Goal: Task Accomplishment & Management: Use online tool/utility

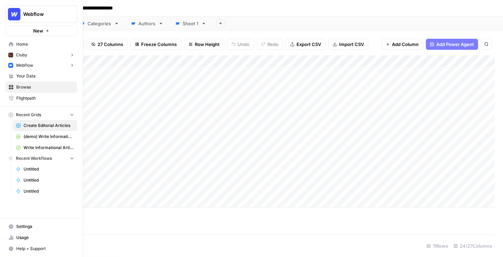
click at [9, 30] on button "New" at bounding box center [42, 31] width 72 height 10
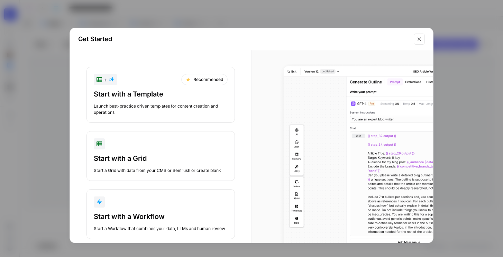
click at [127, 208] on button "Start with a Workflow Start a Workflow that combines your data, LLMs and human …" at bounding box center [160, 214] width 148 height 50
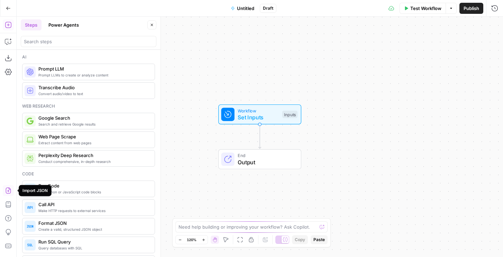
click at [7, 191] on icon "button" at bounding box center [8, 190] width 7 height 7
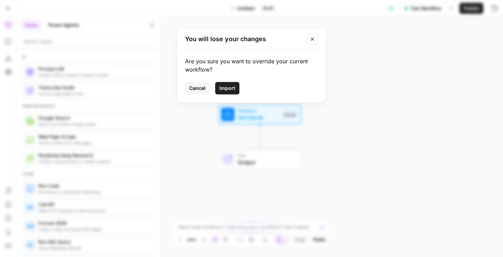
click at [232, 96] on div "Are you sure you want to override your current workflow? Cancel Import" at bounding box center [251, 76] width 149 height 53
click at [231, 91] on span "Import" at bounding box center [227, 88] width 16 height 7
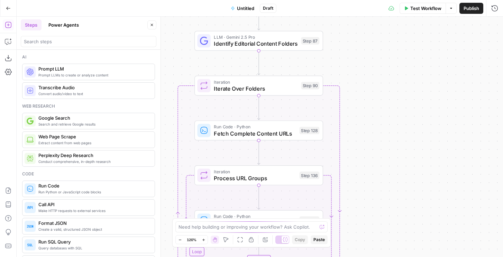
click at [274, 131] on span "Fetch Complete Content URLs" at bounding box center [255, 133] width 82 height 8
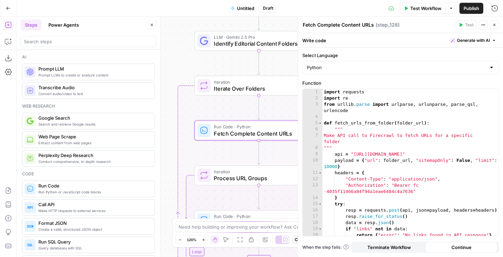
click at [368, 138] on div "import requests import re from [GEOGRAPHIC_DATA] . parse import urlparse , urlu…" at bounding box center [410, 168] width 176 height 159
type textarea "**********"
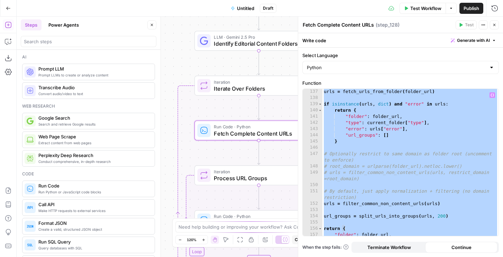
scroll to position [1042, 0]
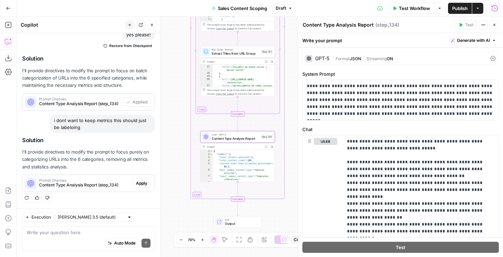
click at [143, 184] on span "Apply" at bounding box center [141, 183] width 11 height 6
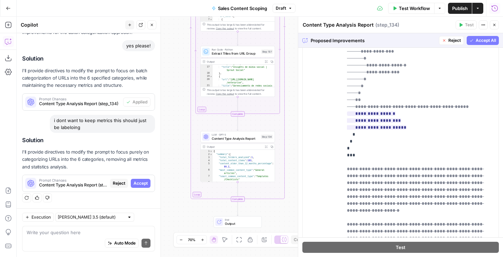
scroll to position [624, 0]
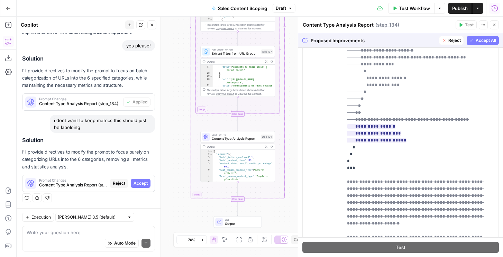
click at [480, 40] on span "Accept All" at bounding box center [485, 40] width 20 height 6
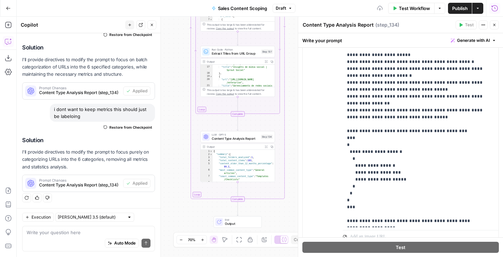
scroll to position [216, 0]
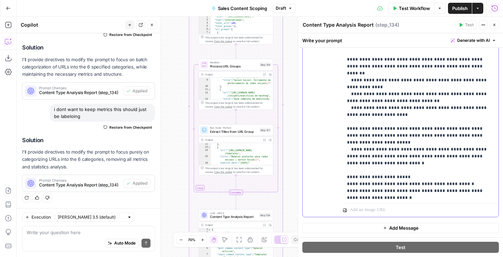
scroll to position [318, 0]
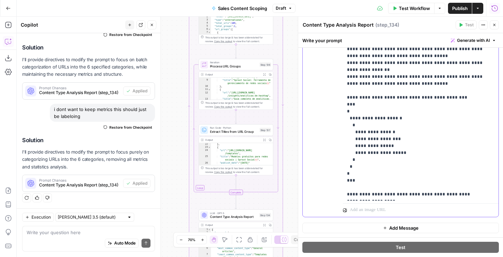
drag, startPoint x: 383, startPoint y: 194, endPoint x: 343, endPoint y: 181, distance: 41.4
click at [343, 181] on div "**********" at bounding box center [421, 60] width 156 height 282
drag, startPoint x: 352, startPoint y: 175, endPoint x: 347, endPoint y: 161, distance: 14.3
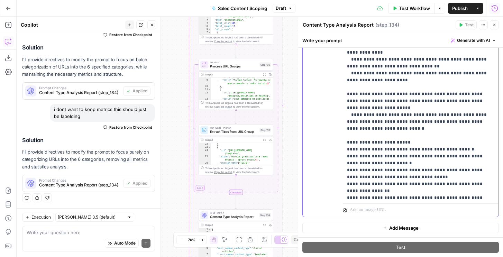
scroll to position [179, 0]
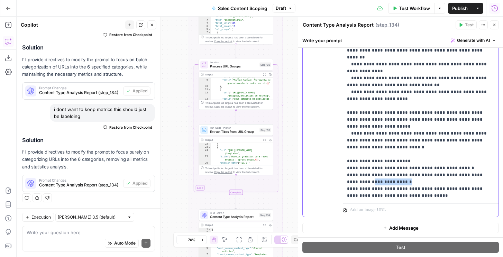
drag, startPoint x: 391, startPoint y: 132, endPoint x: 347, endPoint y: 130, distance: 44.0
click at [347, 130] on p "**********" at bounding box center [420, 40] width 147 height 595
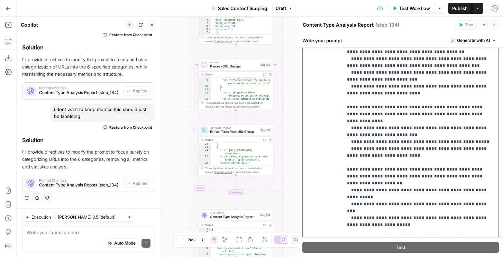
scroll to position [80, 0]
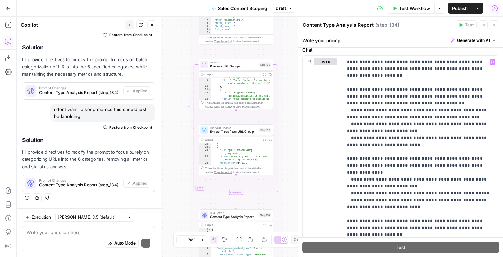
click at [494, 25] on icon "button" at bounding box center [494, 25] width 2 height 2
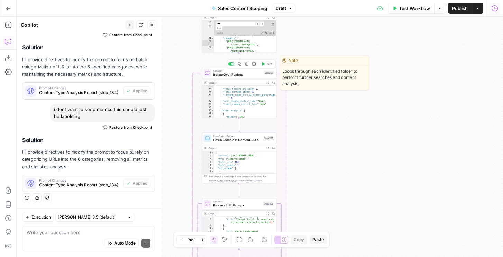
click at [265, 63] on button "Test" at bounding box center [266, 64] width 15 height 6
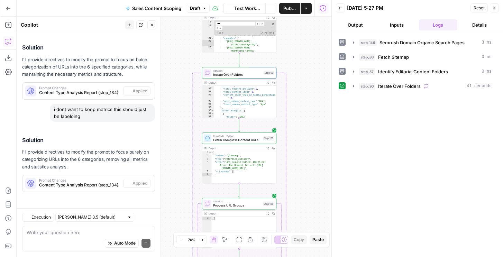
scroll to position [754, 0]
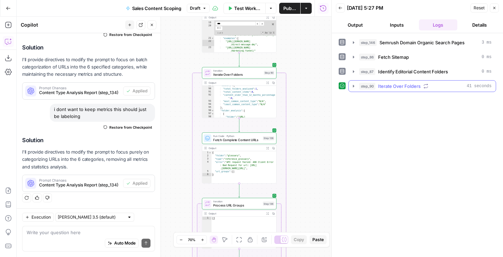
click at [367, 84] on span "step_90" at bounding box center [367, 86] width 16 height 7
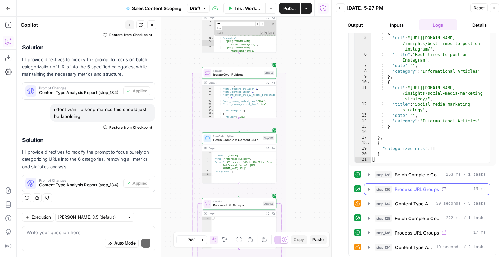
scroll to position [0, 0]
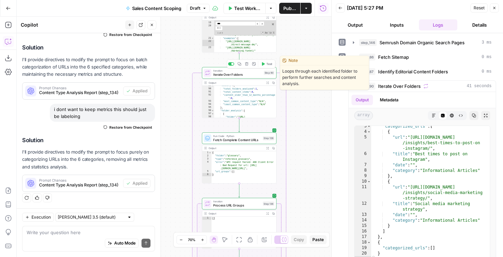
click at [264, 64] on icon "button" at bounding box center [263, 63] width 3 height 3
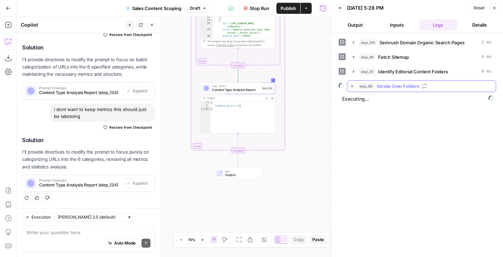
click at [375, 85] on div "step_90 Iterate Over Folders" at bounding box center [424, 86] width 134 height 7
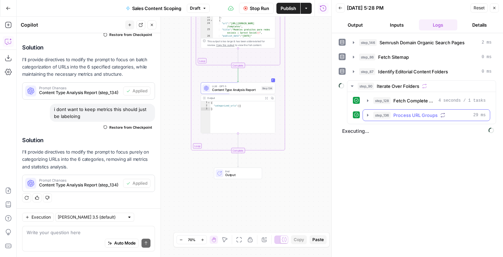
click at [381, 118] on span "step_136" at bounding box center [381, 115] width 17 height 7
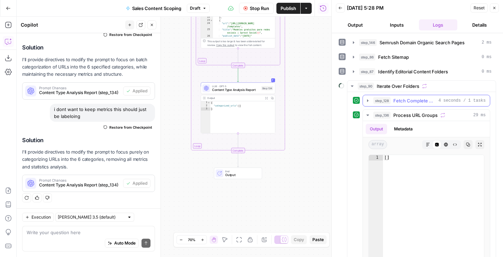
click at [384, 100] on span "step_128" at bounding box center [381, 100] width 17 height 7
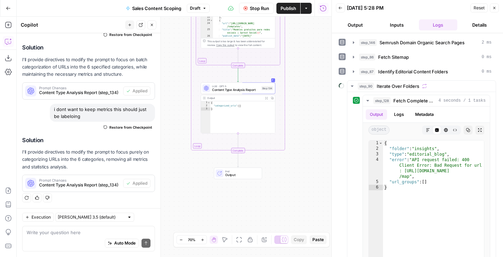
click at [260, 10] on span "Stop Run" at bounding box center [259, 8] width 19 height 7
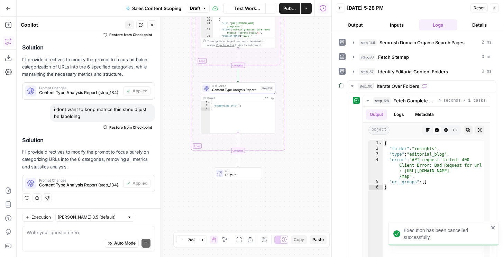
click at [198, 10] on span "Draft" at bounding box center [195, 8] width 10 height 6
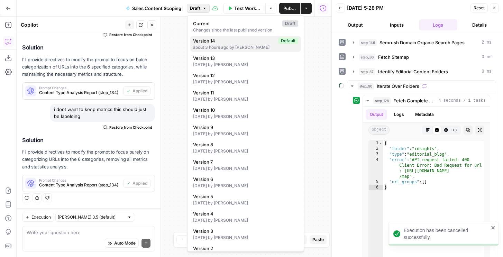
click at [215, 48] on div "about 3 hours ago by Nicole Guercia" at bounding box center [245, 47] width 105 height 6
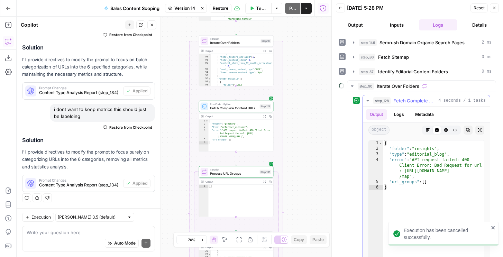
click at [404, 111] on button "Logs" at bounding box center [399, 114] width 18 height 10
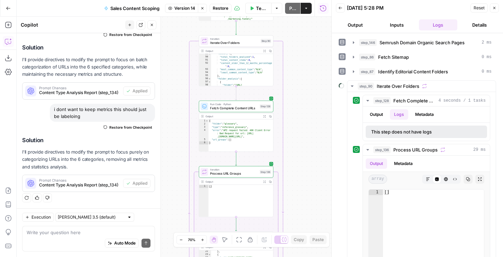
click at [236, 108] on span "Fetch Complete Content URLs" at bounding box center [234, 108] width 48 height 5
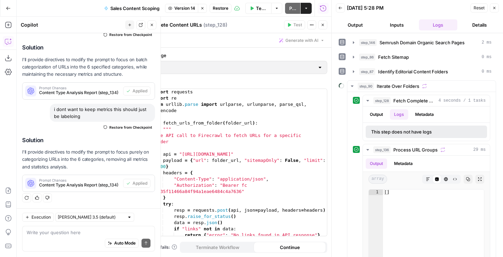
click at [247, 155] on div "1 2 3 4 5 6 7 8 9 10 11 12 13 14 15 16 17 18 19 20 21 import requests import re…" at bounding box center [229, 162] width 196 height 147
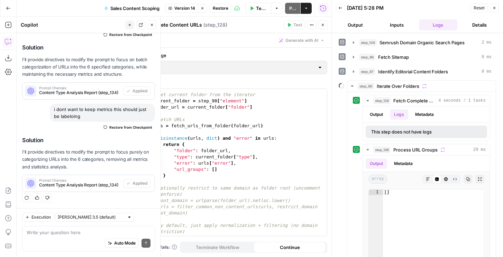
scroll to position [1042, 0]
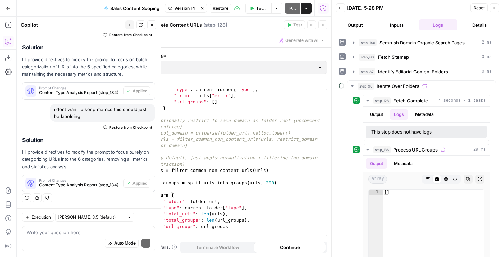
click at [86, 238] on div "Auto Mode Send" at bounding box center [89, 243] width 124 height 15
type textarea "fix step128"
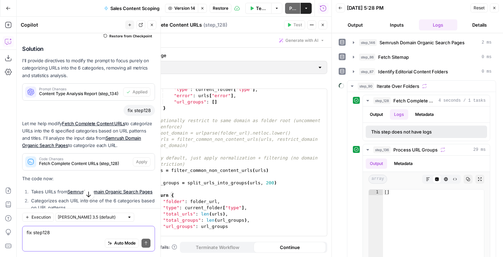
scroll to position [844, 0]
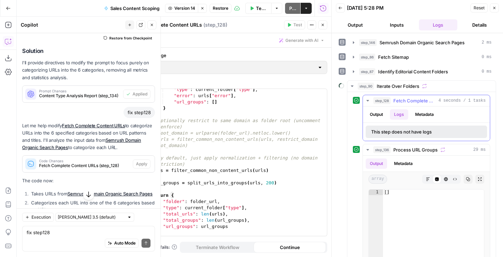
click at [410, 104] on span "Fetch Complete Content URLs" at bounding box center [414, 100] width 42 height 7
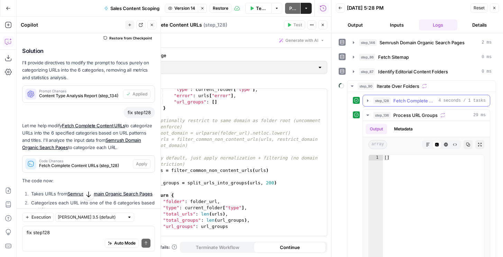
click at [410, 104] on span "Fetch Complete Content URLs" at bounding box center [414, 100] width 42 height 7
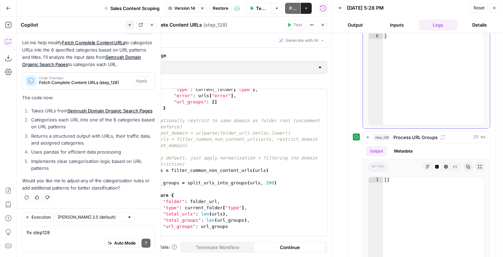
scroll to position [217, 0]
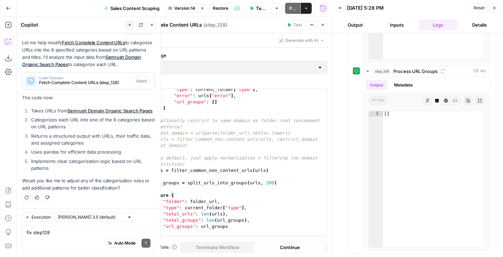
click at [193, 136] on div "142 143 144 145 146 147 148 149 150 151 152 153 154 155 156 157 158 159 160 161…" at bounding box center [229, 162] width 196 height 147
click at [204, 164] on div "142 143 144 145 146 147 148 149 150 151 152 153 154 155 156 157 158 159 160 161…" at bounding box center [229, 162] width 196 height 147
click at [203, 196] on div "142 143 144 145 146 147 148 149 150 151 152 153 154 155 156 157 158 159 160 161…" at bounding box center [229, 162] width 196 height 147
click at [495, 9] on icon "button" at bounding box center [494, 8] width 4 height 4
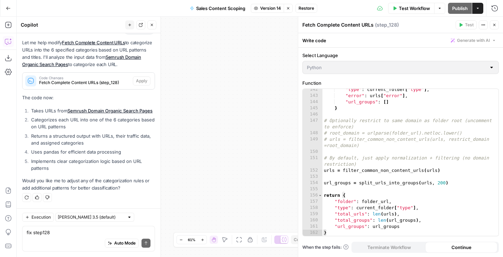
click at [155, 22] on button "Close" at bounding box center [151, 24] width 9 height 9
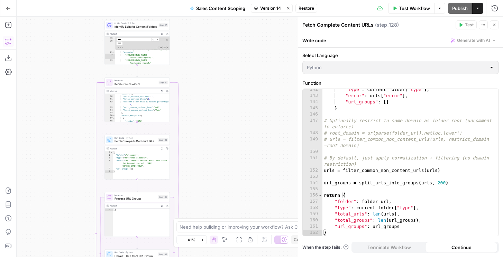
click at [128, 144] on div "Run Code · Python Fetch Complete Content URLs Step 128" at bounding box center [136, 140] width 65 height 10
click at [128, 141] on span "Fetch Complete Content URLs" at bounding box center [135, 141] width 42 height 4
click at [289, 10] on icon "button" at bounding box center [288, 8] width 4 height 4
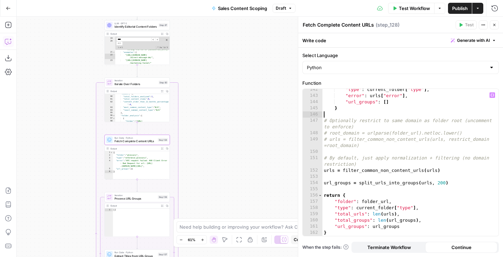
click at [372, 117] on div ""type" : current_folder [ "type" ] , "error" : urls [ "error" ] , "url_groups" …" at bounding box center [410, 165] width 176 height 159
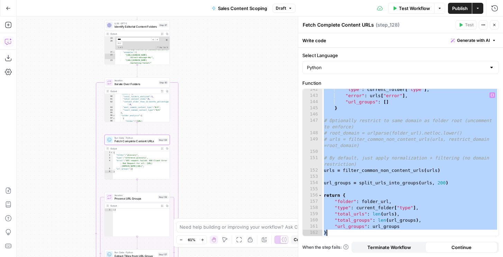
paste textarea
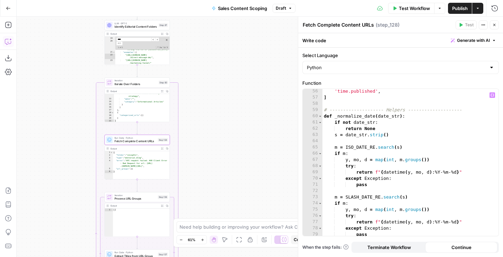
scroll to position [1042, 0]
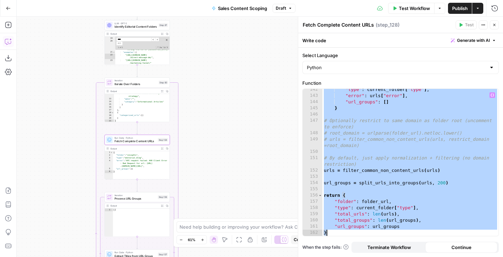
click at [369, 104] on div ""type" : current_folder [ "type" ] , "error" : urls [ "error" ] , "url_groups" …" at bounding box center [410, 165] width 176 height 159
type textarea "**********"
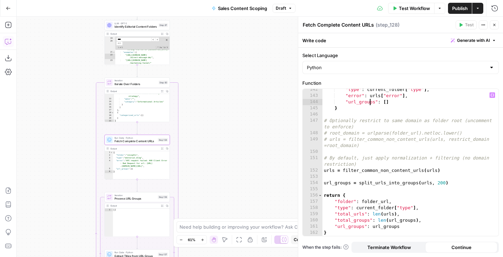
click at [283, 7] on span "Draft" at bounding box center [281, 8] width 10 height 6
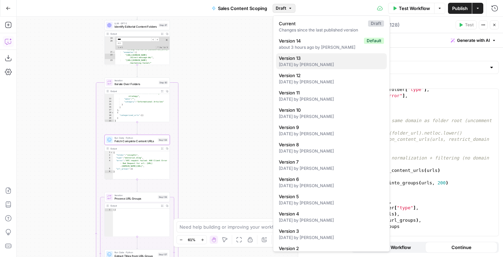
click at [301, 63] on div "4 days ago by Nicole Guercia" at bounding box center [331, 65] width 105 height 6
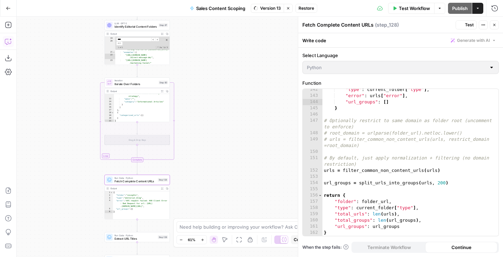
scroll to position [133, 0]
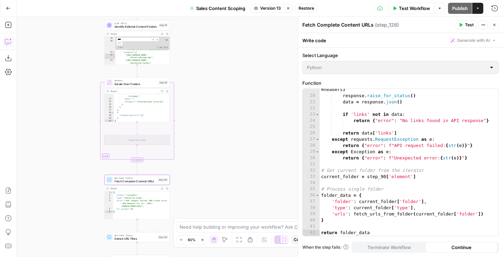
click at [264, 7] on span "Version 13" at bounding box center [270, 8] width 21 height 6
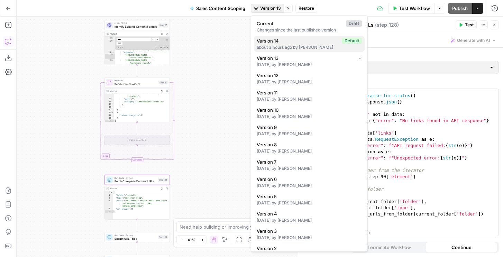
click at [270, 49] on div "about 3 hours ago by Nicole Guercia" at bounding box center [309, 47] width 105 height 6
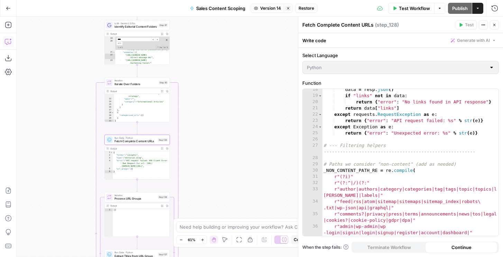
click at [416, 111] on div "**********" at bounding box center [400, 162] width 196 height 147
click at [288, 8] on icon "button" at bounding box center [288, 8] width 2 height 2
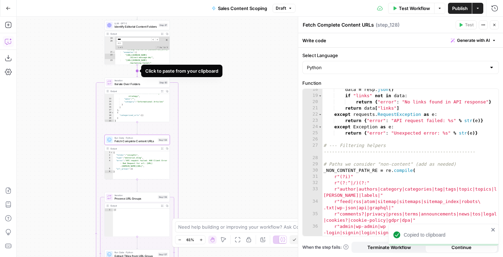
click at [137, 71] on icon "Edge from step_87 to step_90" at bounding box center [137, 71] width 1 height 12
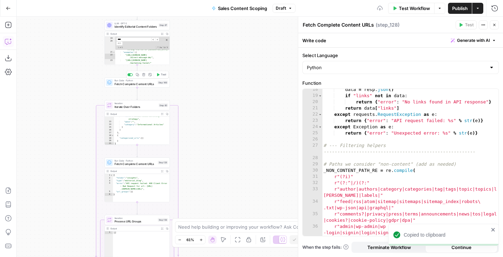
click at [136, 87] on div "Run Code · Python Fetch Complete Content URLs Step 149 Copy step Delete step Ad…" at bounding box center [136, 82] width 65 height 10
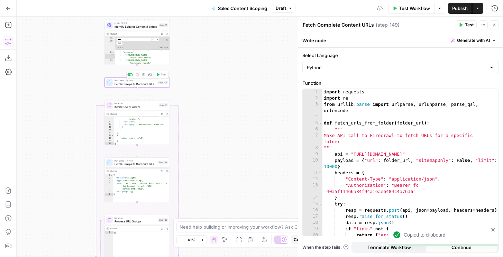
click at [385, 120] on div "import requests import re from urllib . parse import urlparse , urlunparse , pa…" at bounding box center [410, 168] width 176 height 159
type textarea "**********"
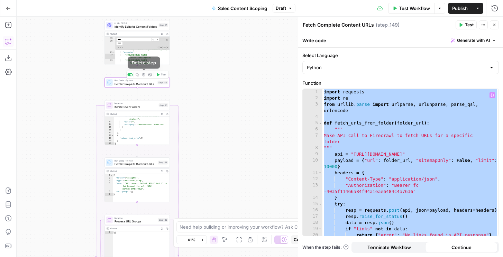
click at [142, 75] on icon "button" at bounding box center [143, 74] width 3 height 3
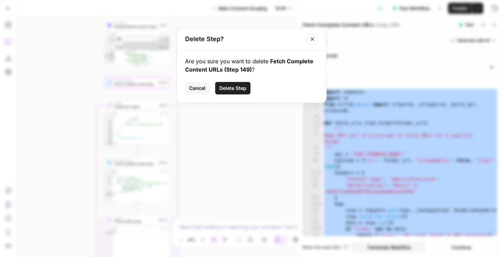
click at [242, 89] on span "Delete Step" at bounding box center [232, 88] width 27 height 7
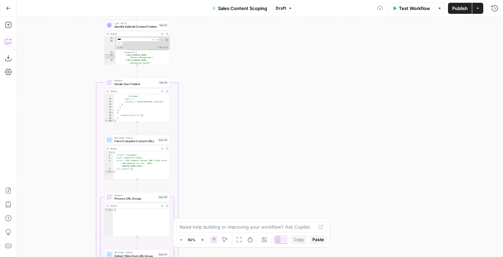
click at [151, 140] on span "Fetch Complete Content URLs" at bounding box center [135, 141] width 42 height 4
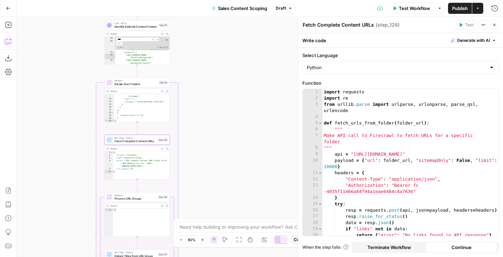
click at [337, 120] on div "import requests import re from urllib . parse import urlparse , urlunparse , pa…" at bounding box center [410, 168] width 176 height 159
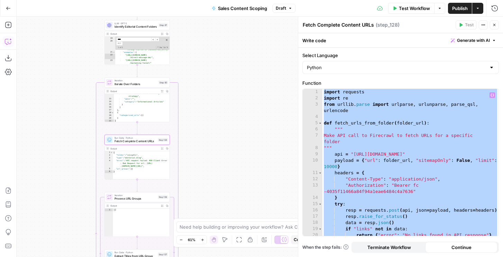
paste textarea
type textarea "*"
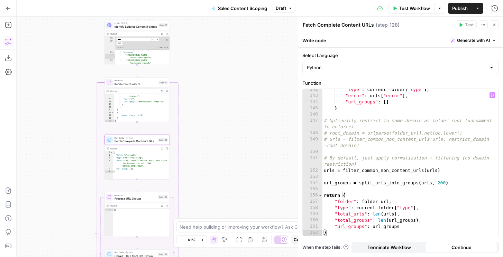
scroll to position [1042, 0]
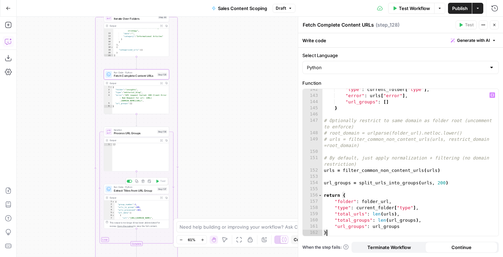
click at [143, 193] on div "Run Code · Python Extract Titles from URL Group Step 137 Copy step Delete step …" at bounding box center [136, 189] width 65 height 10
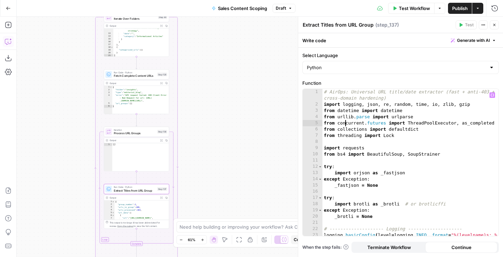
click at [344, 123] on div "# AirOps: Universal URL title/date extractor (fast + anti-403 + cross-domain ha…" at bounding box center [410, 175] width 176 height 172
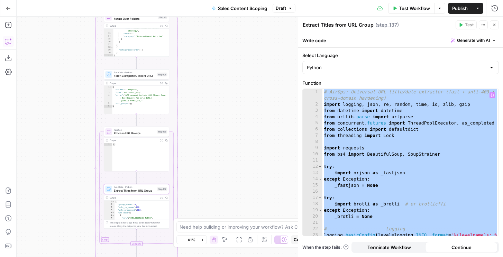
paste textarea
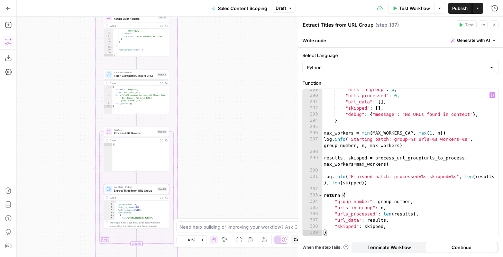
scroll to position [1969, 0]
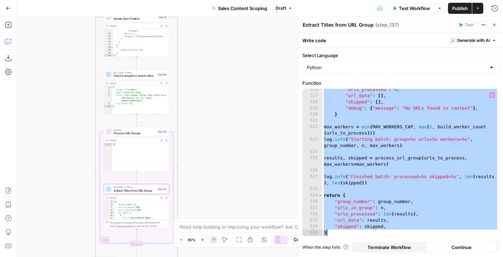
paste textarea
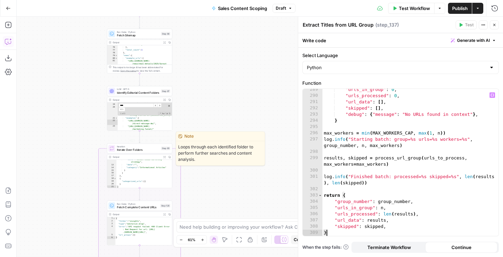
click at [162, 140] on button "Test" at bounding box center [163, 141] width 13 height 6
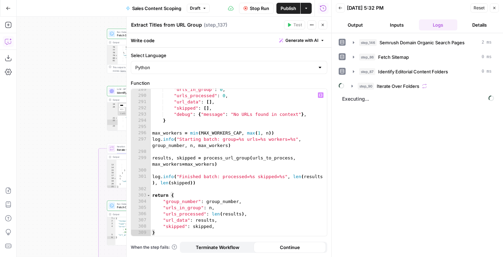
type textarea "**********"
click at [257, 137] on div ""urls_in_group" : 0 , "urls_processed" : 0 , "url_data" : [ ] , "skipped" : [ ]…" at bounding box center [239, 165] width 176 height 159
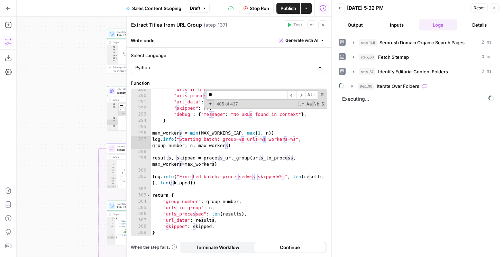
type input "***"
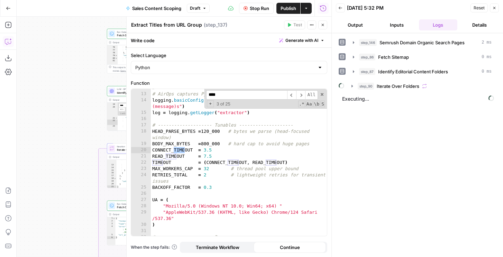
scroll to position [79, 0]
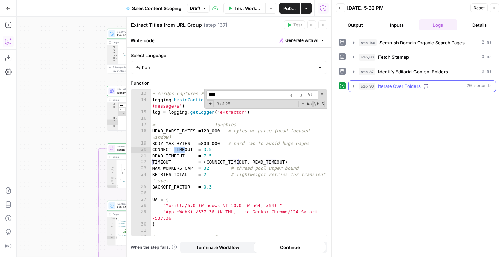
type input "****"
click at [354, 85] on icon "button" at bounding box center [354, 86] width 6 height 6
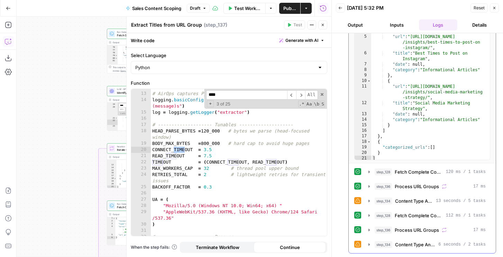
scroll to position [11, 0]
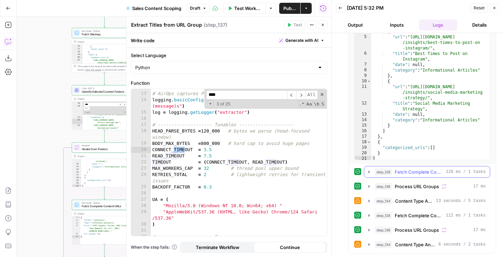
click at [413, 169] on span "Fetch Complete Content URLs" at bounding box center [418, 171] width 48 height 7
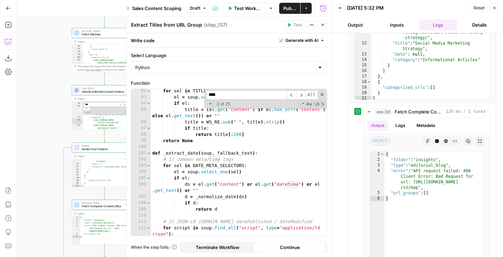
scroll to position [631, 0]
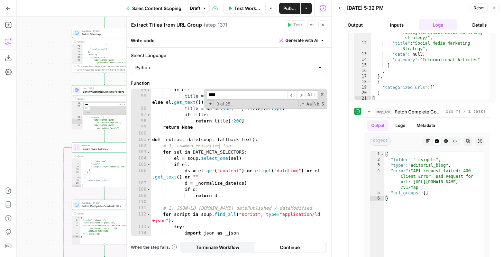
click at [494, 8] on icon "button" at bounding box center [494, 8] width 4 height 4
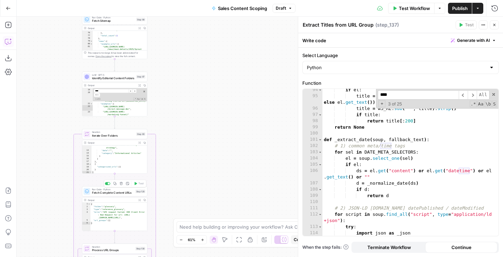
click at [118, 193] on span "Fetch Complete Content URLs" at bounding box center [113, 192] width 42 height 4
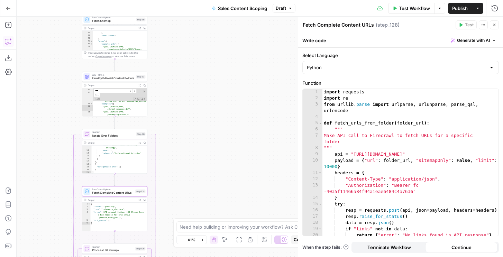
type textarea "***"
click at [352, 130] on div "import requests import re from urllib . parse import urlparse , urlunparse , pa…" at bounding box center [410, 168] width 176 height 159
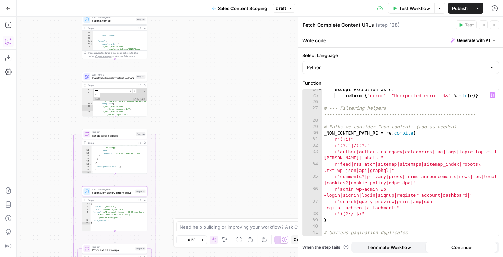
scroll to position [139, 0]
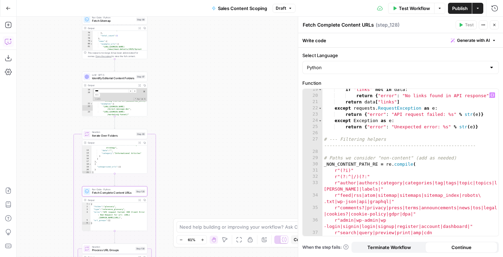
click at [339, 154] on div "if "links" not in data : return { "error" : "No links found in API response" } …" at bounding box center [410, 169] width 176 height 166
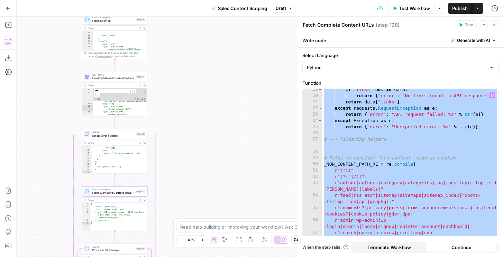
paste textarea
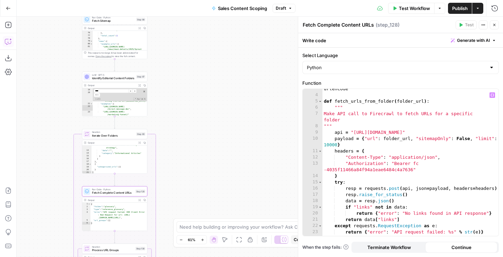
scroll to position [0, 0]
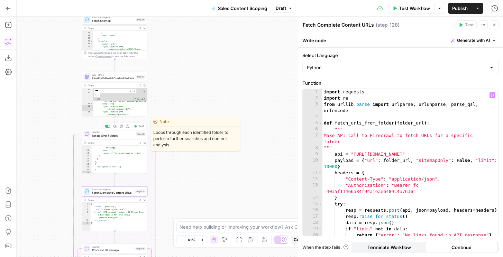
click at [138, 125] on button "Test" at bounding box center [138, 126] width 13 height 6
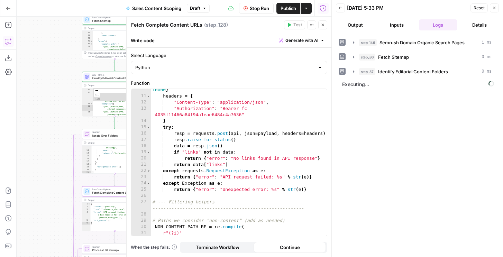
scroll to position [83, 0]
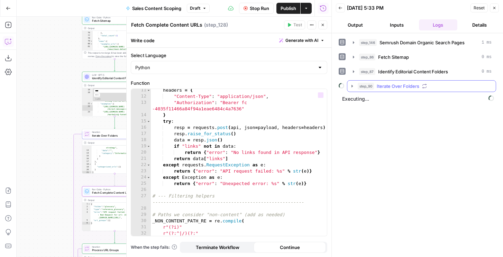
click at [380, 88] on span "Iterate Over Folders" at bounding box center [397, 86] width 43 height 7
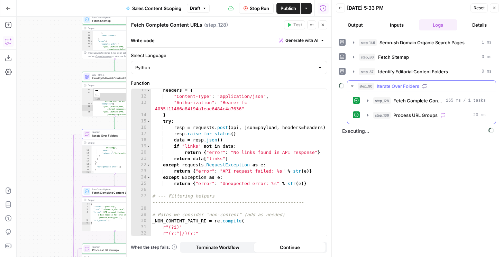
click at [381, 106] on div "step_128 Fetch Complete Content URLs 165 ms / 1 tasks step_136 Process URL Grou…" at bounding box center [421, 108] width 137 height 26
click at [381, 104] on button "step_128 Fetch Complete Content URLs 165 ms / 1 tasks" at bounding box center [426, 100] width 127 height 11
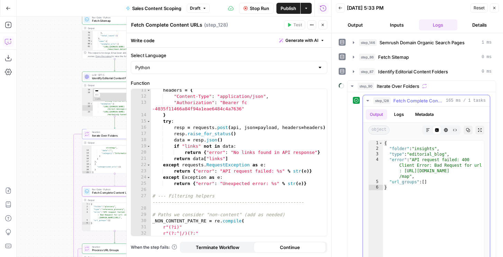
click at [404, 117] on button "Logs" at bounding box center [399, 114] width 18 height 10
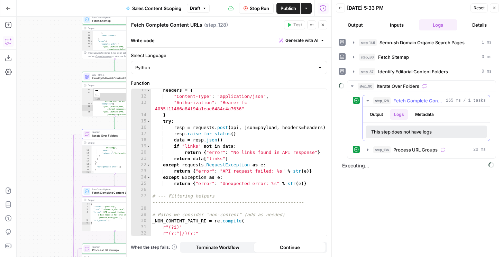
click at [403, 116] on button "Logs" at bounding box center [399, 114] width 18 height 10
click at [375, 114] on button "Output" at bounding box center [375, 114] width 21 height 10
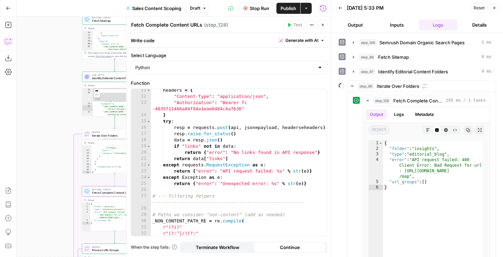
click at [252, 8] on span "Stop Run" at bounding box center [259, 8] width 19 height 7
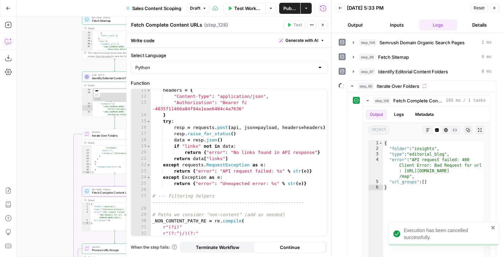
click at [95, 195] on div "Run Code · Python Fetch Complete Content URLs Step 128 Copy step Delete step Ad…" at bounding box center [114, 191] width 65 height 10
click at [228, 145] on div "headers = { "Content-Type" : "application/json" , "Authorization" : "Bearer fc …" at bounding box center [239, 170] width 176 height 166
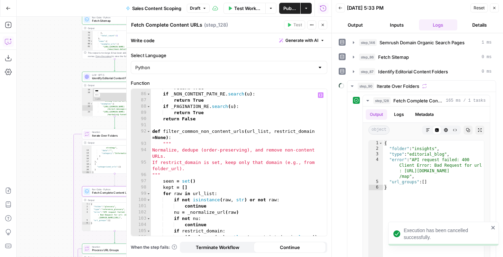
scroll to position [651, 0]
click at [7, 41] on icon "button" at bounding box center [8, 41] width 7 height 7
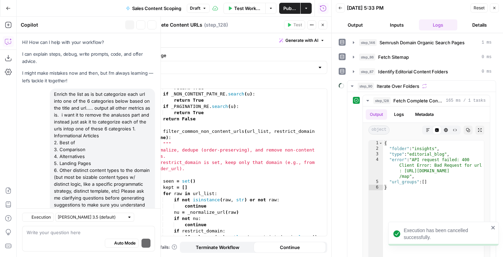
scroll to position [938, 0]
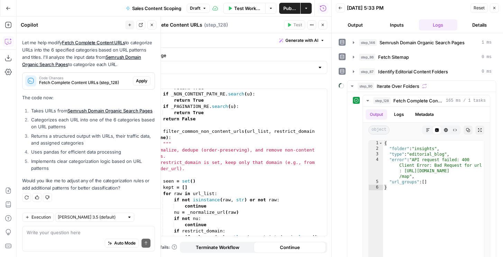
click at [141, 77] on button "Apply" at bounding box center [142, 80] width 18 height 9
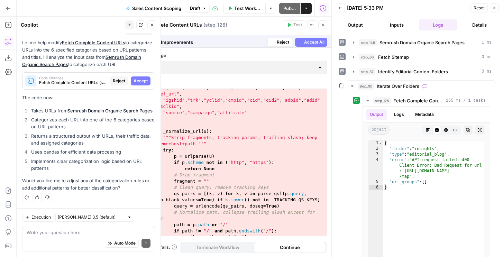
scroll to position [882, 0]
click at [307, 37] on button "Accept All" at bounding box center [311, 40] width 32 height 9
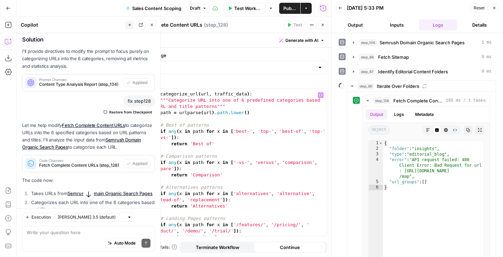
scroll to position [0, 0]
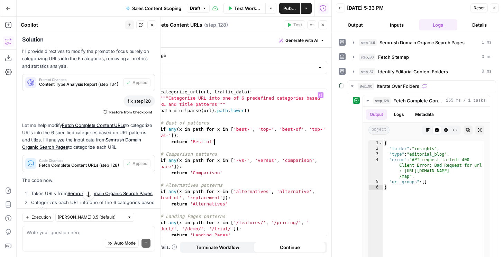
click at [229, 143] on div "def categorize_url ( url , traffic_data ) : """Categorize URL into one of 6 pre…" at bounding box center [237, 168] width 179 height 159
type textarea "**********"
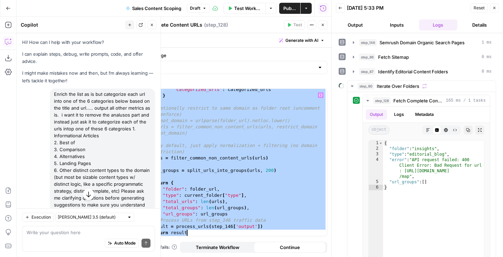
click at [495, 8] on icon "button" at bounding box center [494, 8] width 4 height 4
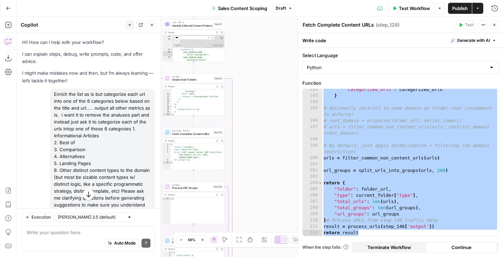
click at [351, 165] on div "'categorized_urls' : categorized_urls } # Optionally restrict to same domain as…" at bounding box center [410, 165] width 176 height 159
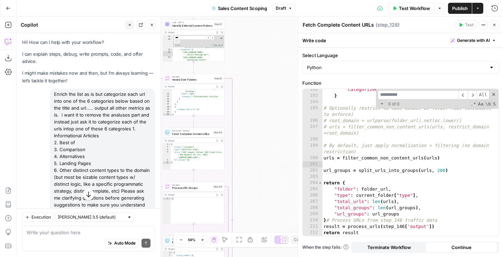
type input "*"
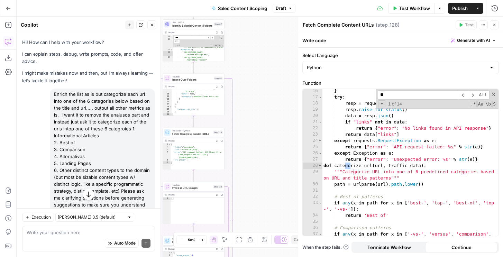
type input "*"
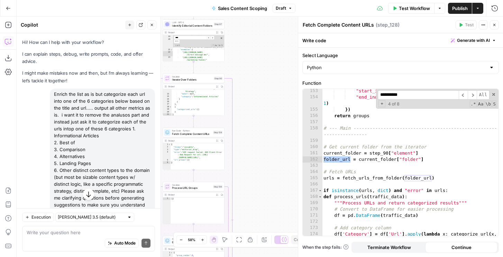
scroll to position [1140, 0]
type input "**********"
click at [372, 160] on div ""start_index" : i , "end_index" : min ( i + group_size - 1 , len ( url_list ) -…" at bounding box center [410, 171] width 176 height 166
click at [358, 160] on div ""start_index" : i , "end_index" : min ( i + group_size - 1 , len ( url_list ) -…" at bounding box center [410, 171] width 176 height 166
click at [426, 158] on div ""start_index" : i , "end_index" : min ( i + group_size - 1 , len ( url_list ) -…" at bounding box center [410, 171] width 176 height 166
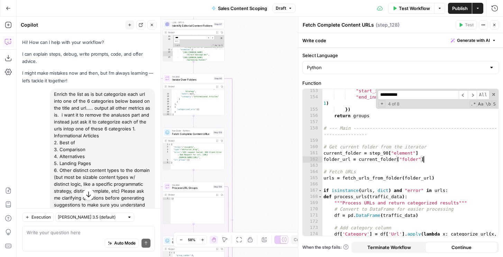
click at [425, 153] on div ""start_index" : i , "end_index" : min ( i + group_size - 1 , len ( url_list ) -…" at bounding box center [410, 171] width 176 height 166
type textarea "**********"
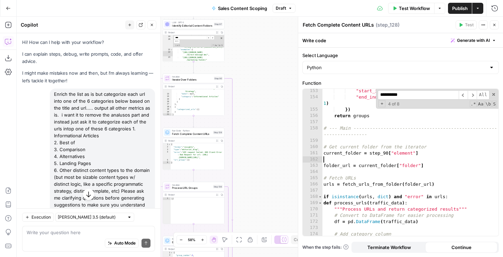
type textarea "**********"
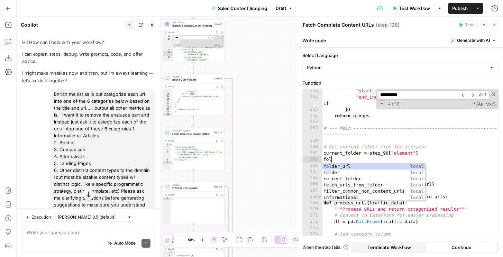
scroll to position [0, 0]
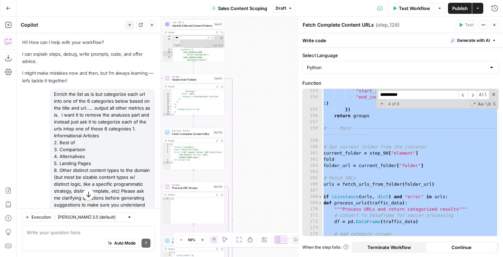
click at [347, 157] on div ""start_index" : i , "end_index" : min ( i + group_size - 1 , len ( url_list ) -…" at bounding box center [410, 171] width 176 height 166
type textarea "****"
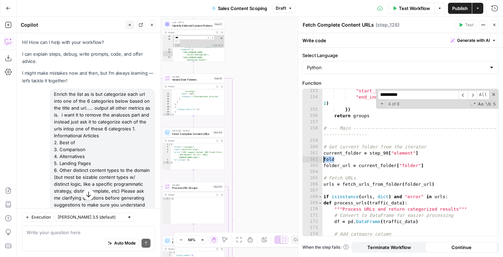
drag, startPoint x: 336, startPoint y: 157, endPoint x: 319, endPoint y: 157, distance: 16.6
click at [319, 157] on div "**********" at bounding box center [400, 162] width 196 height 147
type textarea "**********"
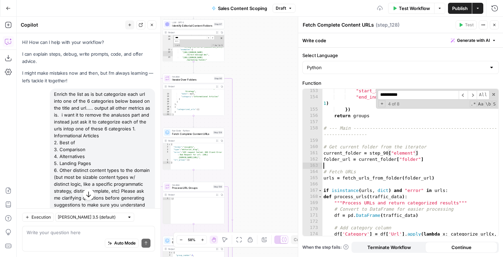
click at [327, 163] on div ""start_index" : i , "end_index" : min ( i + group_size - 1 , len ( url_list ) -…" at bounding box center [410, 171] width 176 height 166
click at [355, 165] on div ""start_index" : i , "end_index" : min ( i + group_size - 1 , len ( url_list ) -…" at bounding box center [410, 171] width 176 height 166
type textarea "**********"
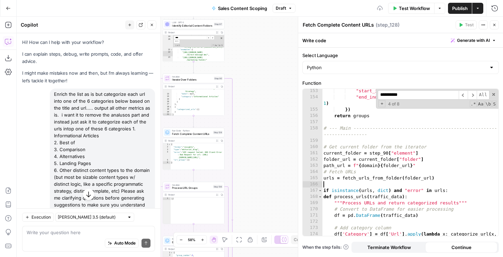
click at [376, 182] on div ""start_index" : i , "end_index" : min ( i + group_size - 1 , len ( url_list ) -…" at bounding box center [410, 171] width 176 height 166
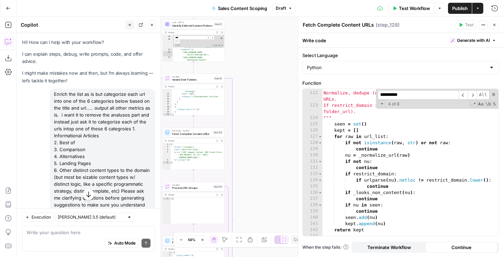
scroll to position [926, 0]
click at [389, 177] on div """" Normalize, dedupe (order-preserving), and remove non-content URLs. If restr…" at bounding box center [410, 163] width 176 height 159
type textarea "**********"
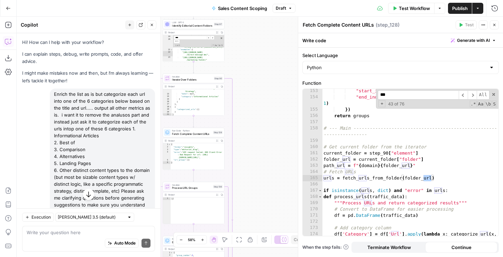
type input "*"
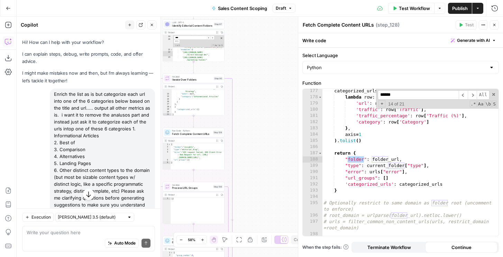
type input "******"
click at [371, 156] on div "categorized_urls = df . apply ( lambda row : { 'url' : row [ 'Url' ] , 'traffic…" at bounding box center [410, 171] width 176 height 166
click at [472, 95] on span "​" at bounding box center [471, 94] width 9 height 9
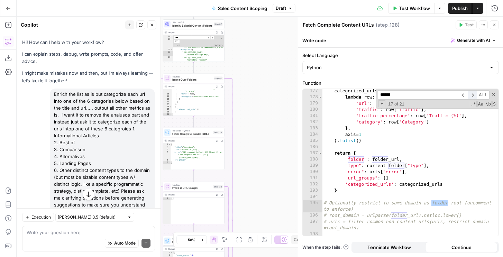
click at [472, 95] on span "​" at bounding box center [471, 94] width 9 height 9
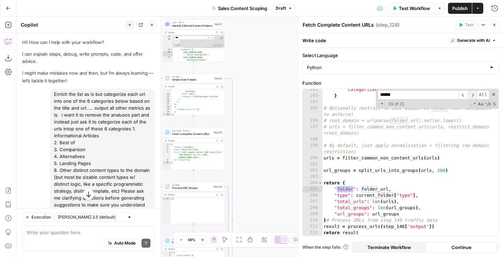
click at [472, 95] on span "​" at bounding box center [471, 94] width 9 height 9
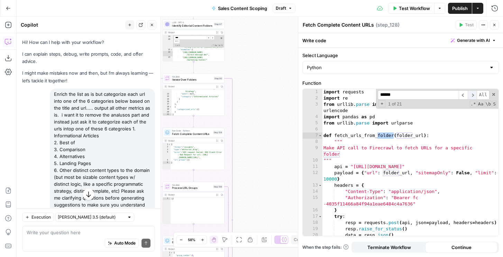
scroll to position [0, 0]
click at [472, 95] on span "​" at bounding box center [471, 94] width 9 height 9
click at [401, 172] on div "import requests import re from urllib . parse import urlparse , urlunparse , pa…" at bounding box center [410, 168] width 176 height 159
drag, startPoint x: 409, startPoint y: 172, endPoint x: 383, endPoint y: 175, distance: 26.0
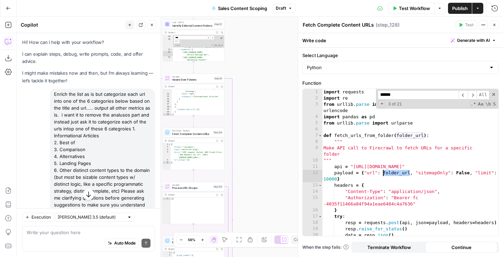
click at [383, 175] on div "import requests import re from urllib . parse import urlparse , urlunparse , pa…" at bounding box center [410, 168] width 176 height 159
click at [215, 71] on button "Test" at bounding box center [216, 70] width 12 height 5
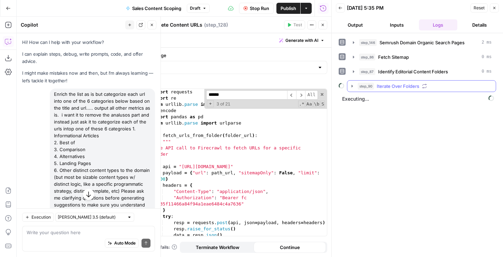
click at [366, 89] on span "step_90" at bounding box center [365, 86] width 16 height 7
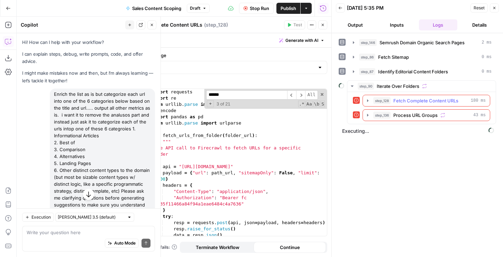
click at [370, 101] on icon "button" at bounding box center [368, 101] width 6 height 6
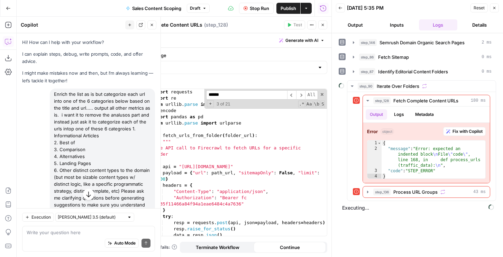
type textarea "**********"
click at [263, 155] on div "import requests import re from urllib . parse import urlparse , urlunparse , pa…" at bounding box center [238, 168] width 176 height 159
click at [198, 6] on span "Draft" at bounding box center [195, 8] width 10 height 6
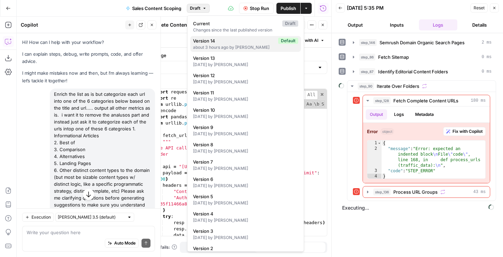
click at [213, 48] on div "about 3 hours ago by Nicole Guercia" at bounding box center [245, 47] width 105 height 6
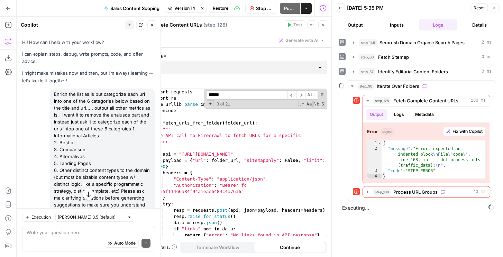
click at [495, 9] on icon "button" at bounding box center [494, 8] width 4 height 4
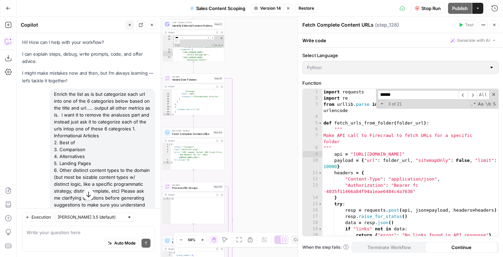
click at [288, 8] on icon "button" at bounding box center [288, 8] width 2 height 2
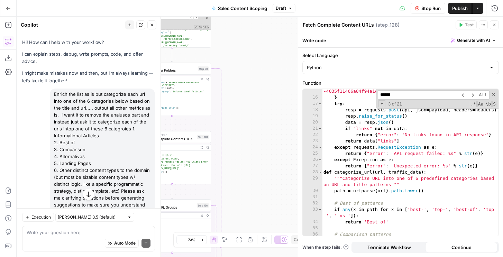
scroll to position [115, 0]
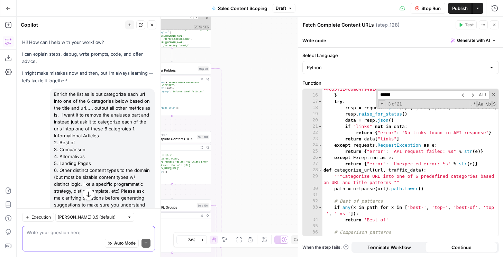
click at [66, 235] on textarea at bounding box center [89, 232] width 124 height 7
type textarea "fix step128"
click at [422, 11] on span "Stop Run" at bounding box center [430, 8] width 19 height 7
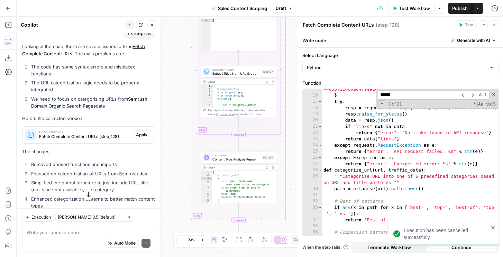
scroll to position [1162, 0]
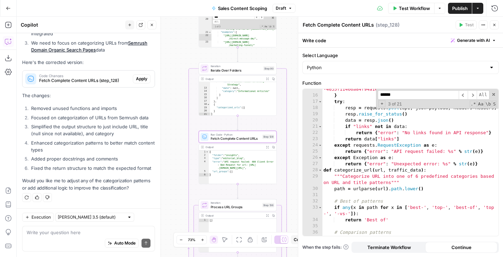
click at [140, 78] on span "Apply" at bounding box center [141, 79] width 11 height 6
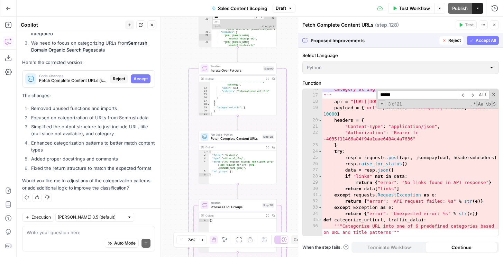
click at [492, 37] on span "Accept All" at bounding box center [485, 40] width 20 height 6
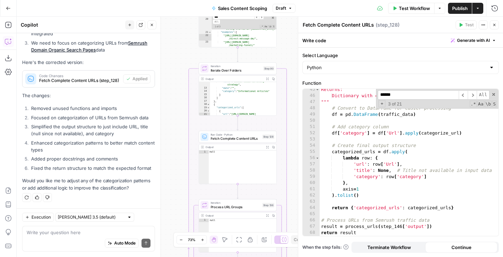
scroll to position [338, 0]
click at [412, 181] on div "Returns: Dictionary with categorized URLs """ # Convert to DataFrame for easier…" at bounding box center [408, 165] width 179 height 159
type textarea "**********"
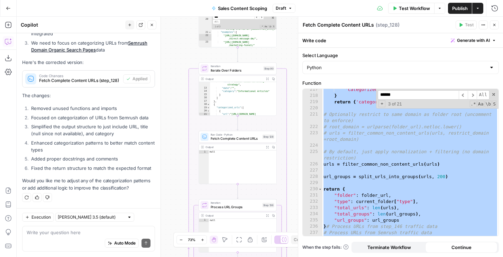
scroll to position [1608, 0]
click at [60, 240] on div "Auto Mode Send" at bounding box center [89, 243] width 124 height 15
type textarea "no stop"
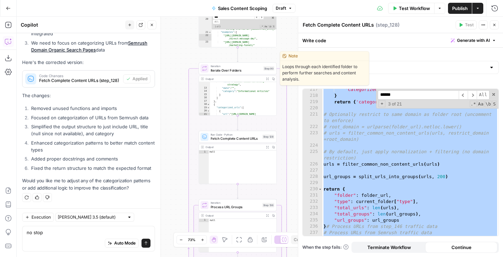
drag, startPoint x: 242, startPoint y: 67, endPoint x: 244, endPoint y: 40, distance: 27.7
click at [242, 68] on span "Iterate Over Folders" at bounding box center [236, 70] width 51 height 5
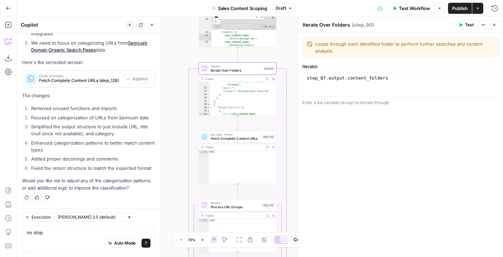
click at [498, 25] on button "Close" at bounding box center [494, 24] width 9 height 9
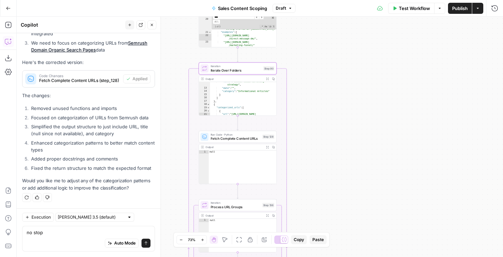
click at [251, 134] on span "Run Code · Python" at bounding box center [236, 134] width 50 height 4
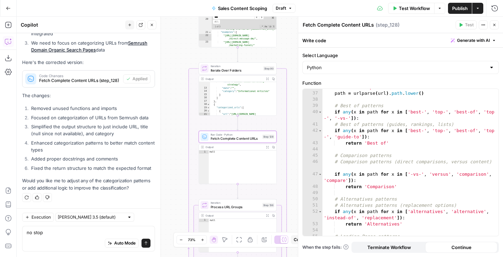
scroll to position [968, 0]
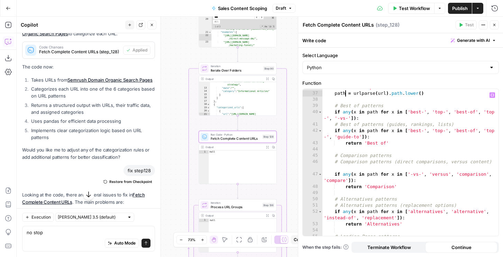
click at [344, 93] on div """"Categorize URL into one of 6 predefined categories based on URL and title pa…" at bounding box center [410, 161] width 176 height 166
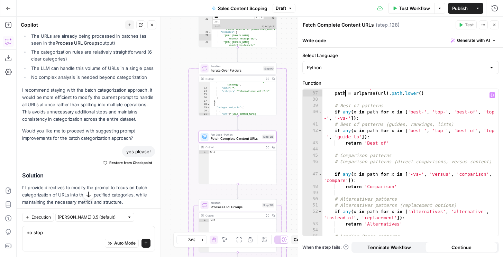
scroll to position [634, 0]
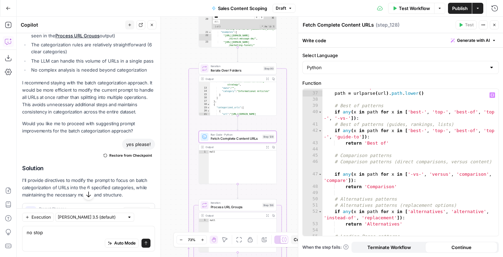
click at [131, 156] on span "Restore from Checkpoint" at bounding box center [130, 155] width 43 height 6
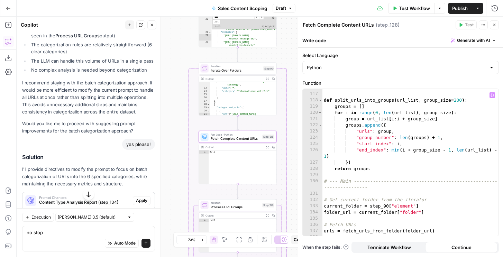
scroll to position [1042, 0]
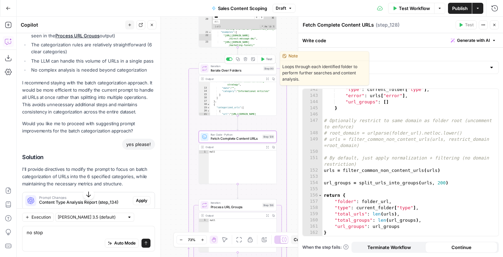
click at [268, 56] on button "Test" at bounding box center [266, 59] width 16 height 7
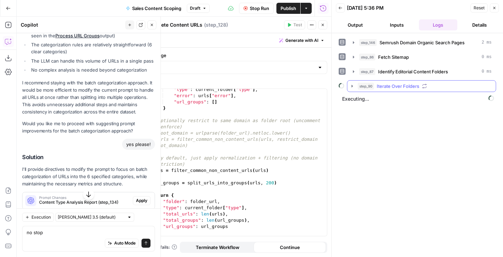
click at [394, 87] on span "Iterate Over Folders" at bounding box center [397, 86] width 43 height 7
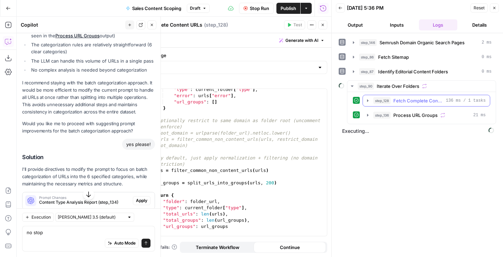
click at [393, 100] on div "step_128 Fetch Complete Content URLs 136 ms / 1 tasks" at bounding box center [429, 100] width 112 height 7
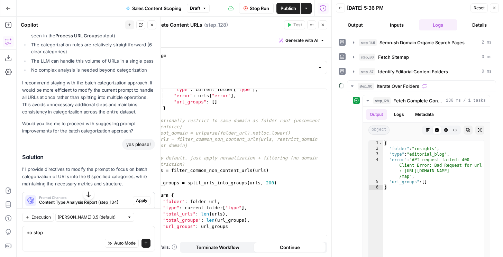
click at [241, 7] on button "Stop Run" at bounding box center [256, 8] width 35 height 11
type textarea "**********"
click at [214, 155] on div ""type" : current_folder [ "type" ] , "error" : urls [ "error" ] , "url_groups" …" at bounding box center [239, 165] width 176 height 159
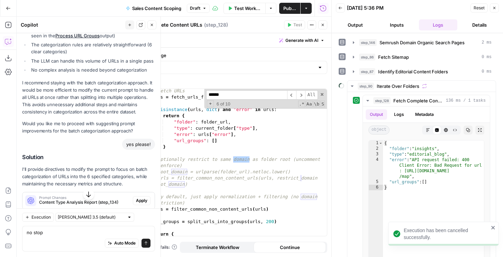
scroll to position [1003, 0]
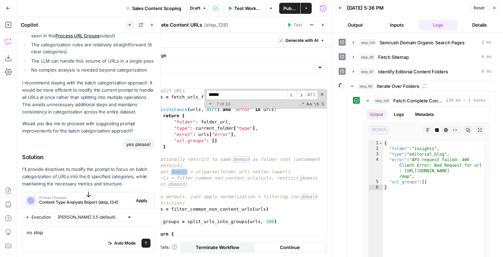
type input "******"
click at [218, 196] on div "# Fetch URLs urls = fetch_urls_from_folder ( folder_url ) if isinstance ( urls …" at bounding box center [239, 167] width 176 height 159
click at [187, 134] on div "# Fetch URLs urls = fetch_urls_from_folder ( folder_url ) if isinstance ( urls …" at bounding box center [239, 167] width 176 height 159
type textarea "**********"
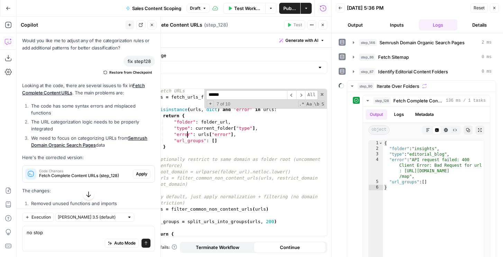
scroll to position [1139, 0]
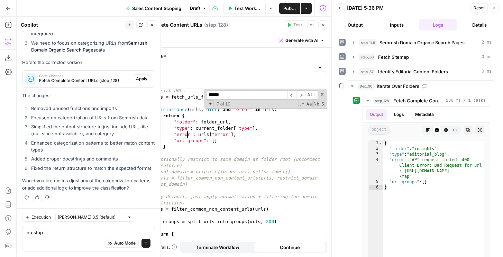
click at [128, 26] on icon "button" at bounding box center [130, 25] width 4 height 4
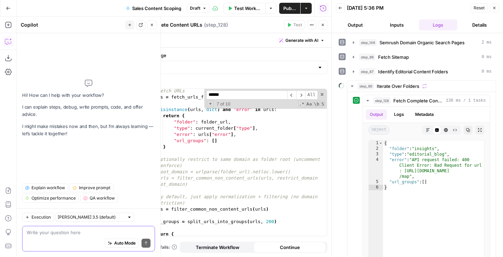
click at [85, 234] on textarea at bounding box center [89, 232] width 124 height 7
type textarea "can u fix step 128"
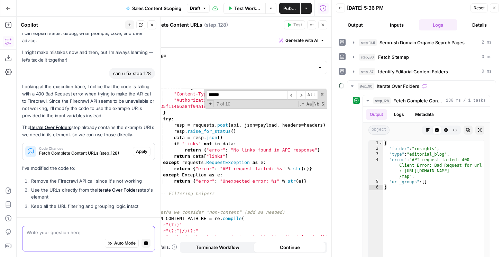
scroll to position [21, 0]
click at [68, 233] on textarea at bounding box center [89, 232] width 124 height 7
type textarea "no i want firecrawl to get all the urls in each folder and"
click at [239, 151] on div "headers = { "Content-Type" : "application/json" , "Authorization" : "Bearer fc …" at bounding box center [239, 168] width 176 height 166
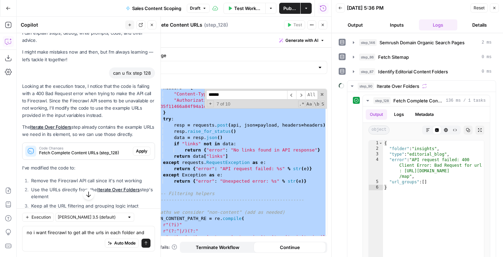
paste textarea
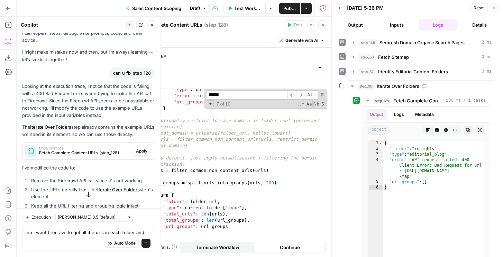
scroll to position [1042, 0]
click at [492, 6] on icon "button" at bounding box center [494, 8] width 4 height 4
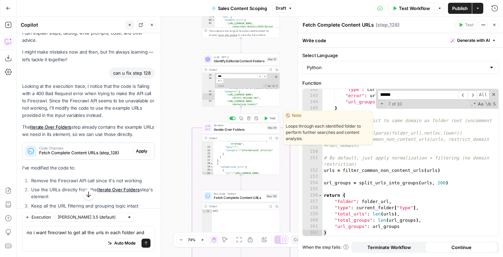
click at [270, 118] on span "Test" at bounding box center [272, 118] width 6 height 4
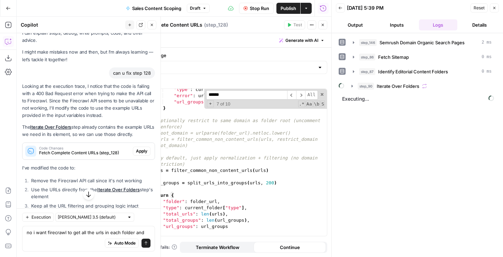
click at [358, 27] on button "Output" at bounding box center [355, 24] width 39 height 11
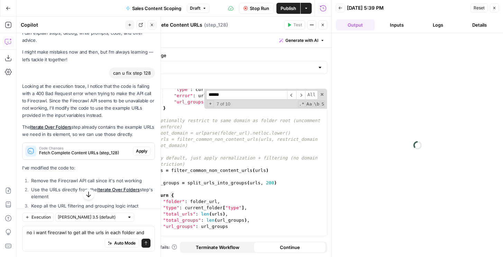
click at [439, 25] on button "Logs" at bounding box center [438, 24] width 39 height 11
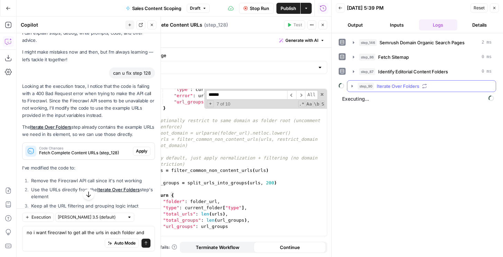
click at [375, 82] on button "step_90 Iterate Over Folders" at bounding box center [421, 86] width 148 height 11
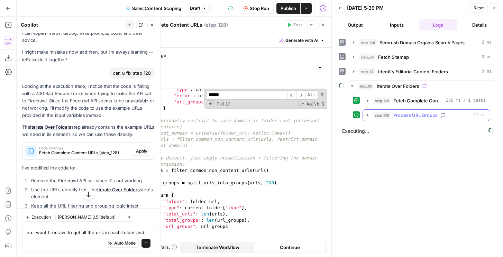
click at [384, 114] on span "step_136" at bounding box center [381, 115] width 17 height 7
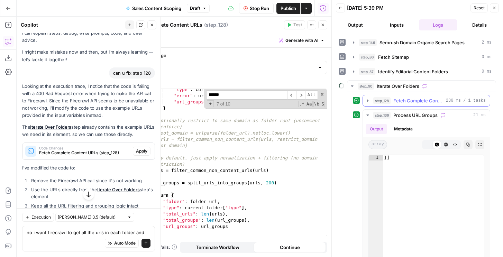
click at [384, 104] on button "step_128 Fetch Complete Content URLs 230 ms / 1 tasks" at bounding box center [426, 100] width 127 height 11
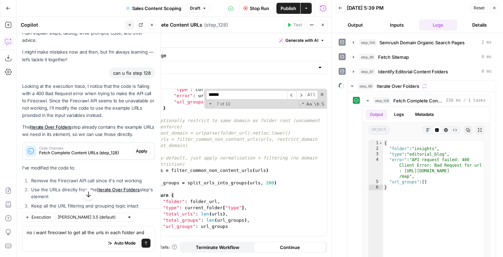
click at [249, 2] on div "Stop Run Publish Actions Run History" at bounding box center [270, 8] width 122 height 16
click at [248, 9] on button "Stop Run" at bounding box center [256, 8] width 35 height 11
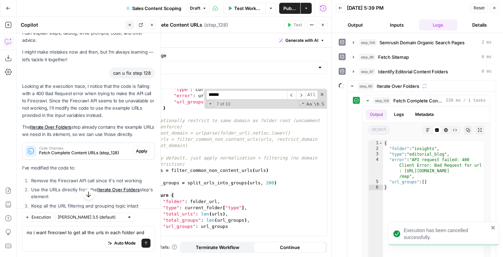
click at [496, 9] on icon "button" at bounding box center [494, 8] width 4 height 4
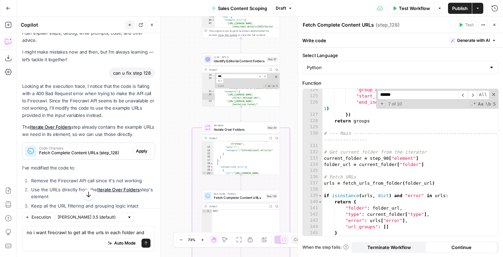
scroll to position [924, 0]
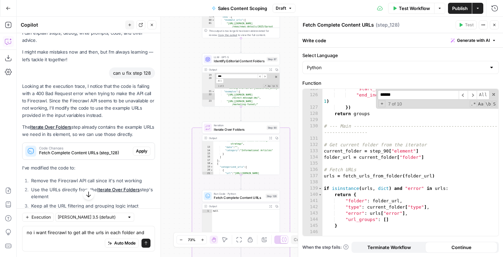
type textarea "**********"
click at [432, 156] on div ""start_index" : i , "end_index" : min ( i + group_size - 1 , len ( url_list ) -…" at bounding box center [410, 169] width 176 height 166
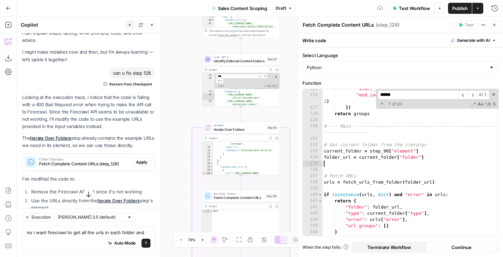
type textarea "**********"
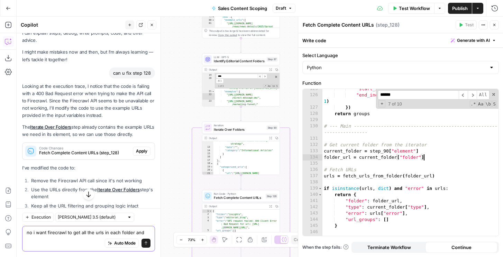
click at [68, 235] on textarea "no i want firecrawl to get all the urls in each folder and" at bounding box center [89, 232] width 124 height 7
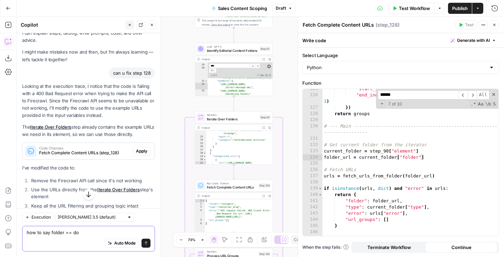
type textarea "how to say folder == do"
click at [270, 67] on span at bounding box center [268, 66] width 3 height 3
type textarea "**********"
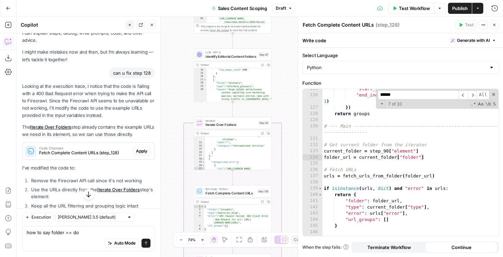
scroll to position [88, 0]
click at [82, 231] on textarea "how to say folder == do" at bounding box center [89, 232] width 124 height 7
click at [389, 130] on div ""start_index" : i , "end_index" : min ( i + group_size - 1 , len ( url_list ) -…" at bounding box center [410, 169] width 176 height 166
click at [427, 155] on div ""start_index" : i , "end_index" : min ( i + group_size - 1 , len ( url_list ) -…" at bounding box center [410, 169] width 176 height 166
type textarea "**********"
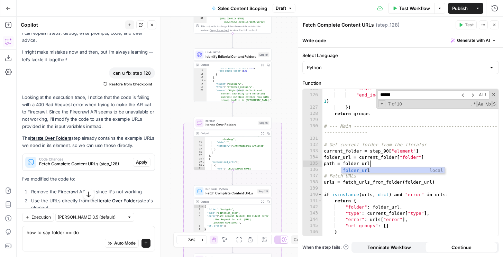
scroll to position [0, 3]
click at [342, 164] on div ""start_index" : i , "end_index" : min ( i + group_size - 1 , len ( url_list ) -…" at bounding box center [410, 165] width 176 height 159
click at [370, 165] on div ""start_index" : i , "end_index" : min ( i + group_size - 1 , len ( url_list ) -…" at bounding box center [410, 165] width 176 height 159
drag, startPoint x: 370, startPoint y: 163, endPoint x: 343, endPoint y: 166, distance: 26.8
click at [343, 166] on div ""start_index" : i , "end_index" : min ( i + group_size - 1 , len ( url_list ) -…" at bounding box center [410, 165] width 176 height 159
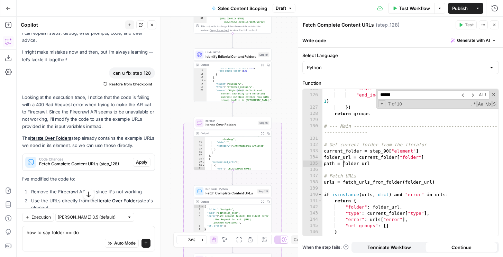
click at [343, 166] on div ""start_index" : i , "end_index" : min ( i + group_size - 1 , len ( url_list ) -…" at bounding box center [410, 165] width 176 height 159
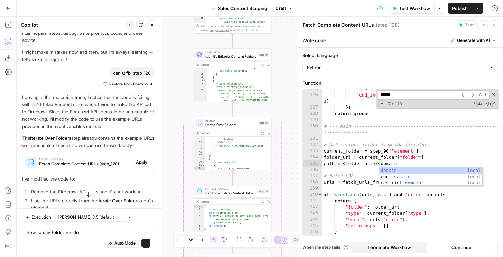
scroll to position [0, 5]
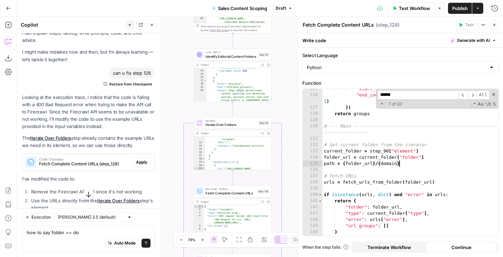
click at [343, 164] on div ""start_index" : i , "end_index" : min ( i + group_size - 1 , len ( url_list ) -…" at bounding box center [410, 165] width 176 height 159
click at [428, 164] on div ""start_index" : i , "end_index" : min ( i + group_size - 1 , len ( url_list ) -…" at bounding box center [410, 165] width 176 height 159
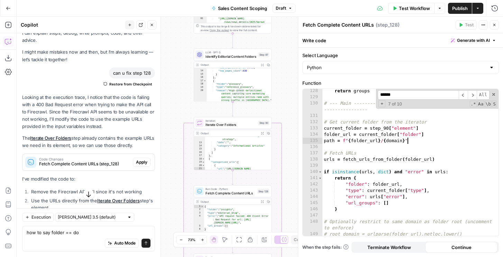
scroll to position [947, 0]
drag, startPoint x: 383, startPoint y: 140, endPoint x: 349, endPoint y: 141, distance: 33.9
click at [349, 141] on div "return groups # --- Main ----------------------------------------------------- …" at bounding box center [410, 171] width 176 height 166
click at [369, 139] on div "return groups # --- Main ----------------------------------------------------- …" at bounding box center [410, 171] width 176 height 166
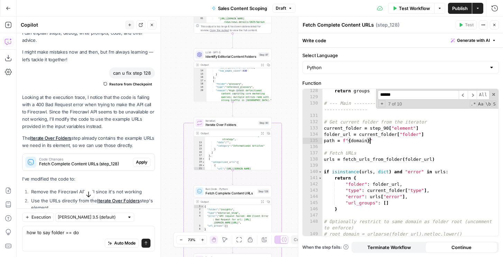
type textarea "**********"
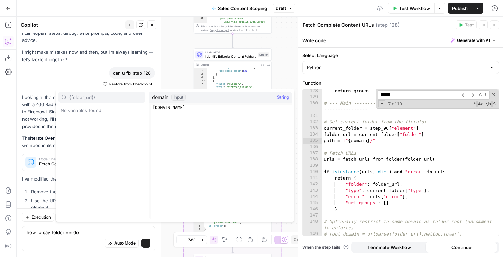
type input "{folder_url}/"
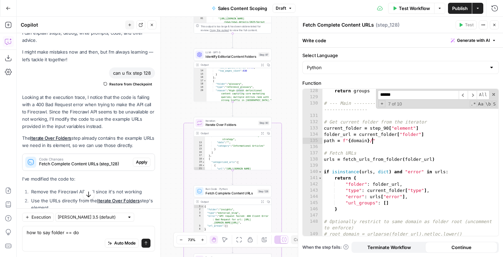
paste textarea "**********"
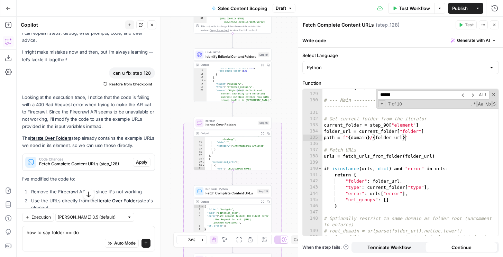
scroll to position [953, 0]
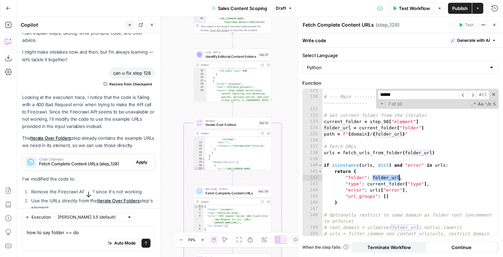
drag, startPoint x: 372, startPoint y: 178, endPoint x: 399, endPoint y: 177, distance: 26.3
click at [399, 177] on div "# --- Main ----------------------------------------------------- --------------…" at bounding box center [410, 170] width 176 height 166
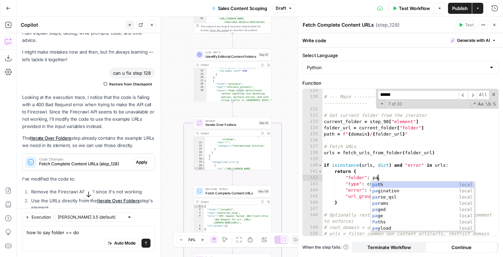
type textarea "**********"
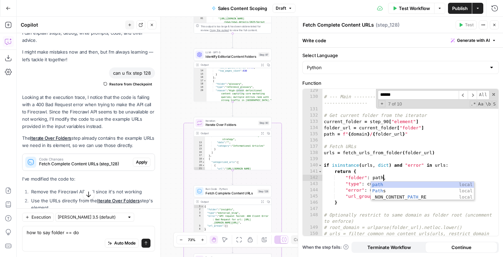
click at [361, 160] on div "# --- Main ----------------------------------------------------- --------------…" at bounding box center [410, 170] width 176 height 166
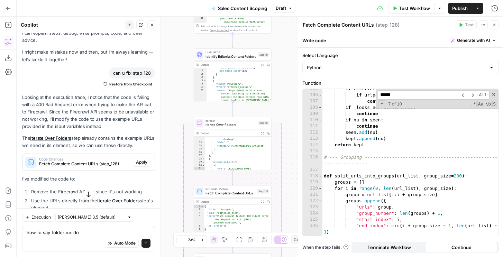
scroll to position [793, 0]
type input "*"
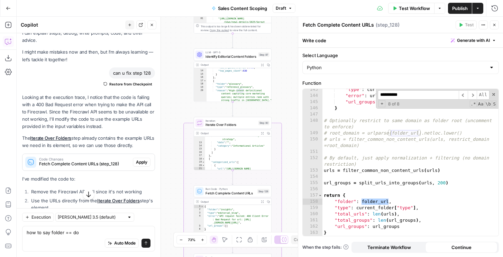
scroll to position [1048, 0]
type input "**********"
click at [362, 208] on div ""type" : current_folder [ "type" ] , "error" : urls [ "error" ] , "url_groups" …" at bounding box center [410, 165] width 176 height 159
drag, startPoint x: 362, startPoint y: 201, endPoint x: 386, endPoint y: 199, distance: 25.0
click at [386, 199] on div ""type" : current_folder [ "type" ] , "error" : urls [ "error" ] , "url_groups" …" at bounding box center [410, 165] width 176 height 159
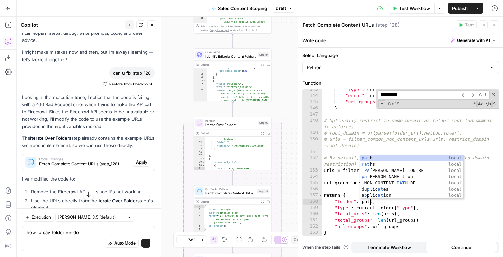
scroll to position [0, 3]
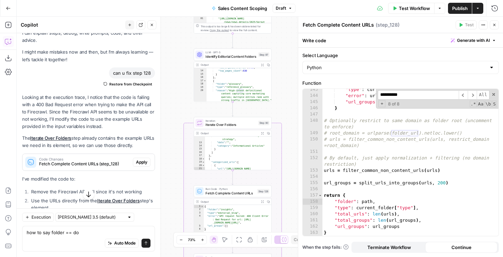
drag, startPoint x: 474, startPoint y: 94, endPoint x: 435, endPoint y: 178, distance: 92.2
click at [436, 176] on div "**********" at bounding box center [410, 162] width 176 height 147
click at [434, 180] on div ""type" : current_folder [ "type" ] , "error" : urls [ "error" ] , "url_groups" …" at bounding box center [410, 165] width 176 height 159
click at [472, 93] on span "​" at bounding box center [471, 94] width 9 height 9
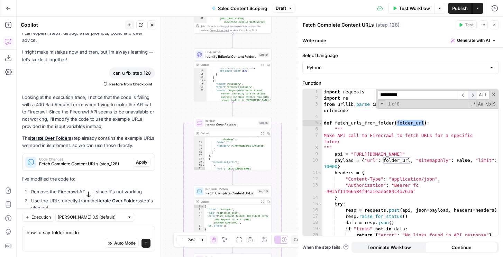
scroll to position [0, 0]
click at [370, 191] on div "import requests import re from urllib . parse import urlparse , urlunparse , pa…" at bounding box center [410, 168] width 176 height 159
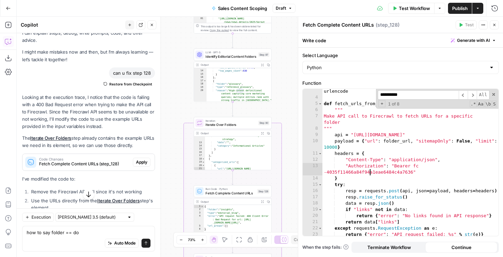
scroll to position [19, 0]
drag, startPoint x: 410, startPoint y: 140, endPoint x: 383, endPoint y: 142, distance: 27.0
click at [383, 142] on div "from urllib . parse import urlparse , urlunparse , parse_qsl , urlencode def fe…" at bounding box center [410, 165] width 176 height 166
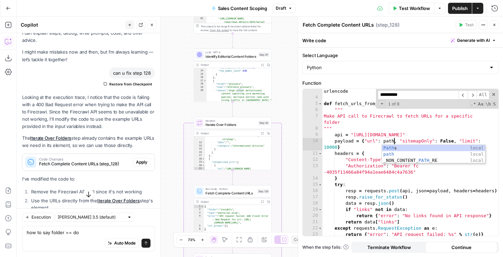
click at [386, 126] on div "from urllib . parse import urlparse , urlunparse , parse_qsl , urlencode def fe…" at bounding box center [410, 165] width 176 height 166
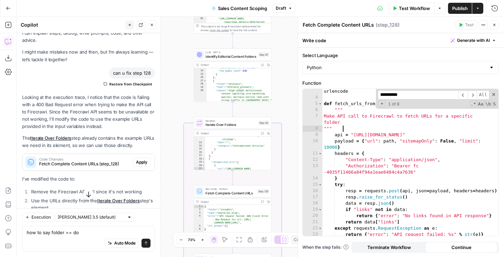
scroll to position [0, 1]
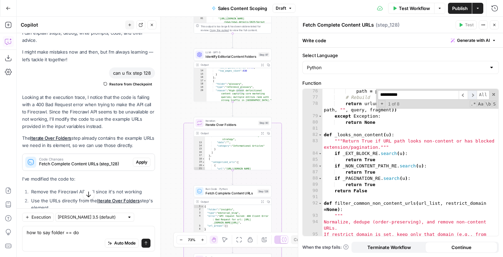
type textarea "***"
click at [473, 93] on span "​" at bounding box center [471, 94] width 9 height 9
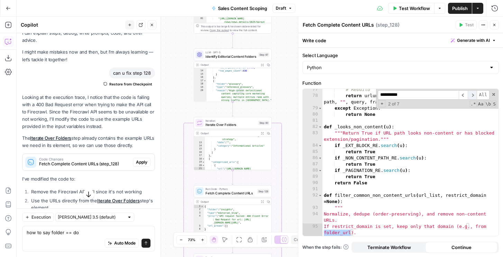
click at [473, 93] on span "​" at bounding box center [471, 94] width 9 height 9
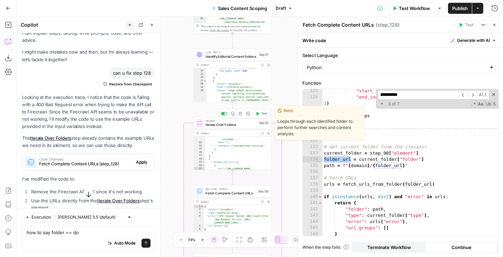
click at [261, 110] on button "Test" at bounding box center [261, 113] width 16 height 7
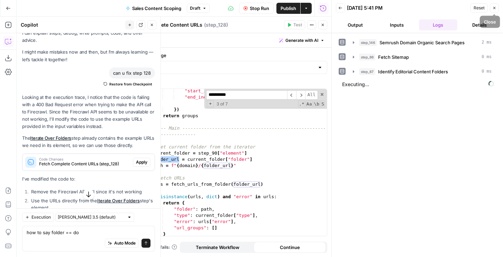
click at [494, 6] on icon "button" at bounding box center [494, 8] width 4 height 4
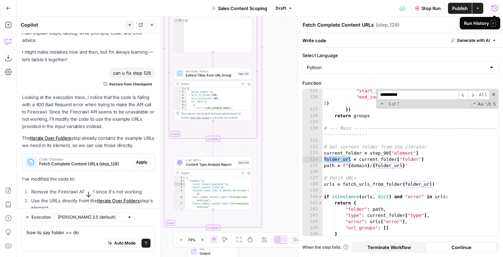
click at [495, 8] on icon "button" at bounding box center [494, 8] width 7 height 7
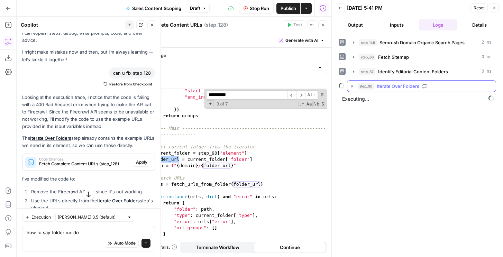
click at [415, 91] on button "step_90 Iterate Over Folders" at bounding box center [421, 86] width 148 height 11
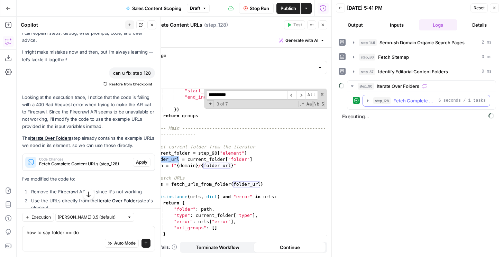
click at [409, 104] on button "step_128 Fetch Complete Content URLs 6 seconds / 1 tasks" at bounding box center [426, 100] width 127 height 11
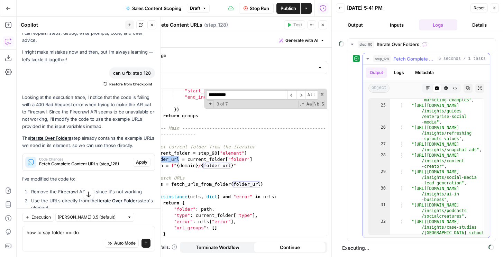
scroll to position [112, 0]
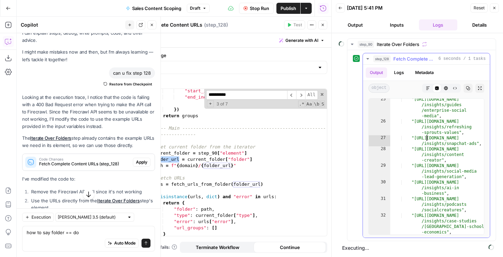
type textarea "**********"
click at [427, 137] on div ""https://sproutsocial.com /insights/guides /enterprise-social -media" , "https:…" at bounding box center [437, 183] width 94 height 175
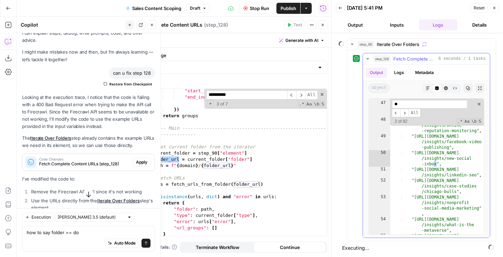
scroll to position [250, 0]
type input "***"
type textarea "**********"
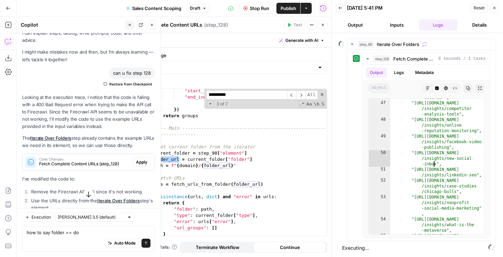
click at [492, 6] on button "Close" at bounding box center [494, 7] width 9 height 9
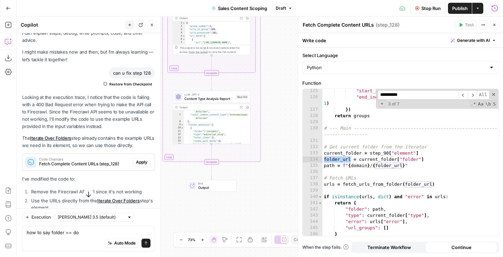
scroll to position [0, 0]
click at [226, 101] on div "LLM · GPT-5 Content Type Analysis Report Step 134 Copy step Delete step Add Not…" at bounding box center [212, 97] width 78 height 12
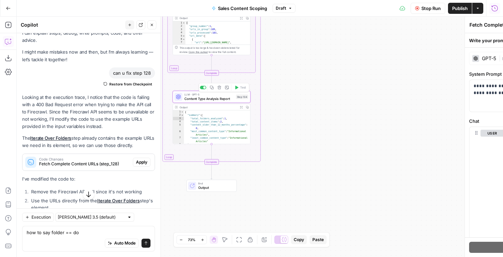
type textarea "Content Type Analysis Report"
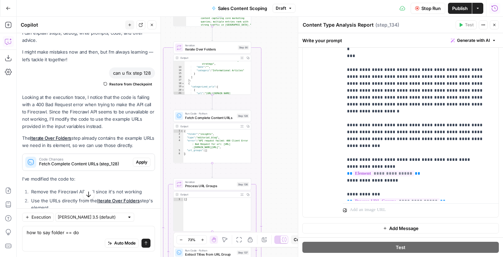
scroll to position [107, 0]
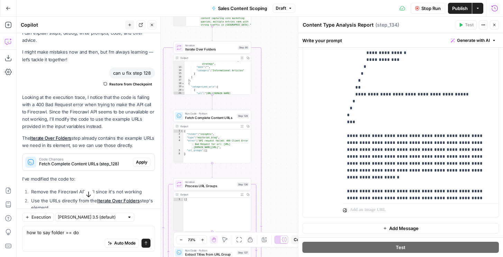
click at [422, 11] on button "Stop Run" at bounding box center [427, 8] width 35 height 11
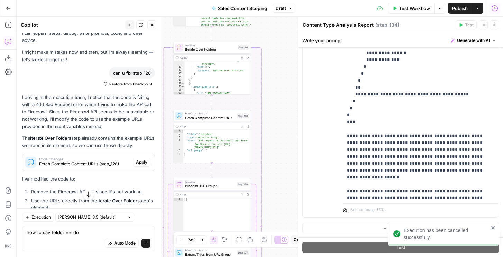
click at [495, 24] on icon "button" at bounding box center [494, 25] width 4 height 4
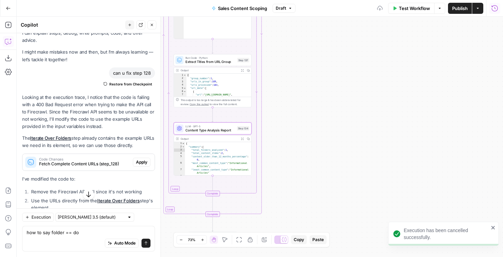
click at [224, 131] on span "Content Type Analysis Report" at bounding box center [209, 130] width 49 height 5
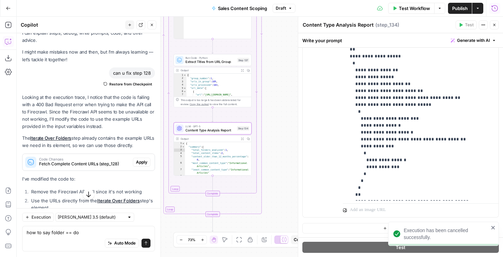
scroll to position [173, 0]
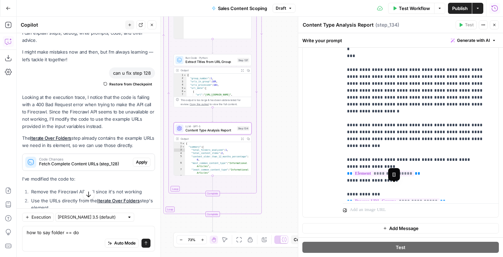
click at [417, 198] on span "**********" at bounding box center [396, 201] width 87 height 6
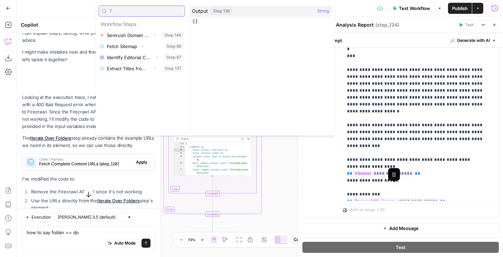
type input "7"
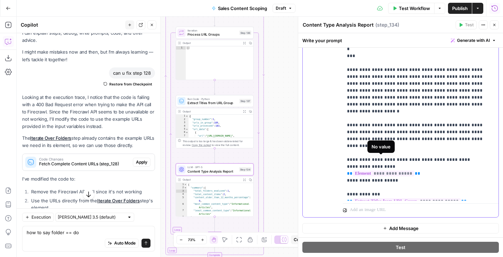
drag, startPoint x: 397, startPoint y: 167, endPoint x: 349, endPoint y: 166, distance: 47.7
click at [415, 171] on span "**" at bounding box center [418, 173] width 6 height 4
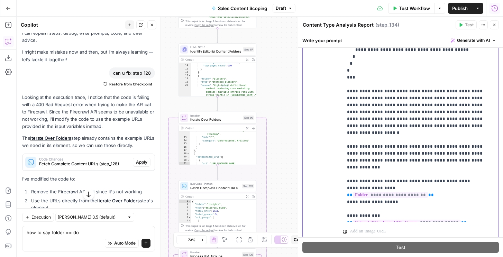
click at [345, 180] on div "**********" at bounding box center [421, 81] width 156 height 282
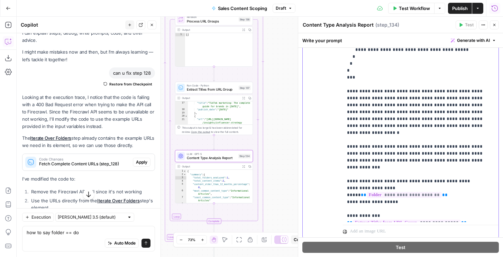
scroll to position [99, 0]
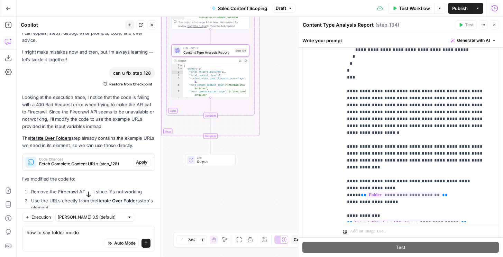
click at [227, 57] on div "LLM · GPT-5 Content Type Analysis Report Step 134 Output Expand Output Copy 1 2…" at bounding box center [210, 70] width 78 height 53
click at [226, 53] on span "Content Type Analysis Report" at bounding box center [207, 52] width 49 height 5
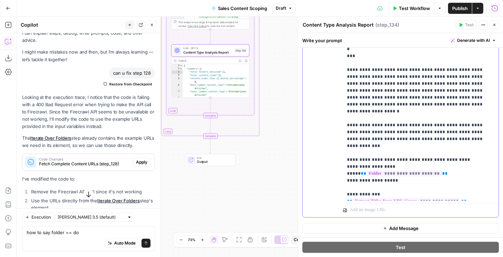
drag, startPoint x: 359, startPoint y: 159, endPoint x: 340, endPoint y: 158, distance: 18.7
click at [340, 158] on div "**********" at bounding box center [400, 68] width 196 height 298
drag, startPoint x: 432, startPoint y: 159, endPoint x: 336, endPoint y: 159, distance: 96.8
click at [336, 159] on div "**********" at bounding box center [400, 68] width 196 height 298
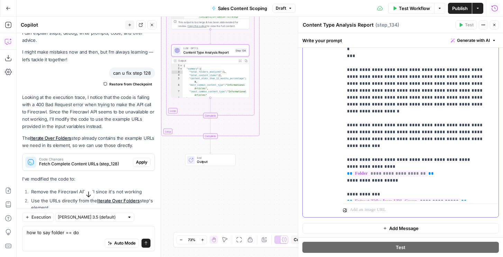
drag, startPoint x: 419, startPoint y: 159, endPoint x: 404, endPoint y: 161, distance: 15.1
click at [404, 170] on span "**********" at bounding box center [390, 173] width 75 height 6
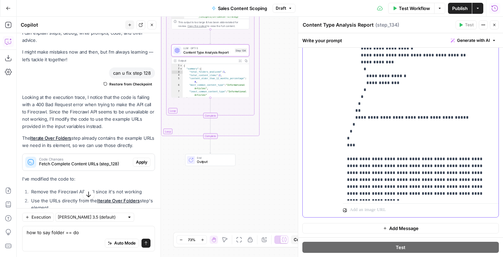
scroll to position [173, 0]
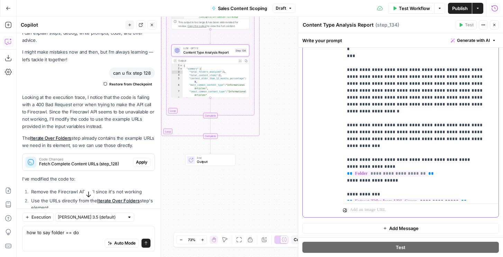
drag, startPoint x: 434, startPoint y: 145, endPoint x: 451, endPoint y: 146, distance: 17.7
copy p "*******"
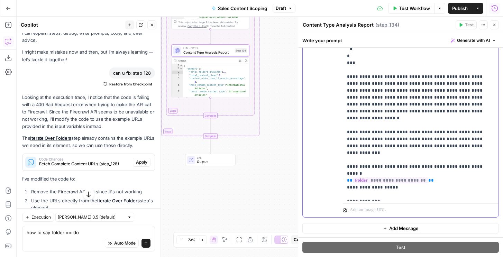
drag, startPoint x: 434, startPoint y: 154, endPoint x: 482, endPoint y: 153, distance: 47.7
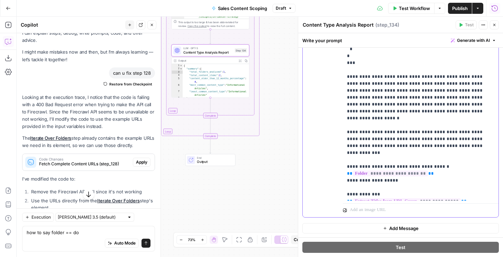
drag, startPoint x: 394, startPoint y: 165, endPoint x: 336, endPoint y: 168, distance: 58.8
click at [336, 168] on div "**********" at bounding box center [400, 68] width 196 height 298
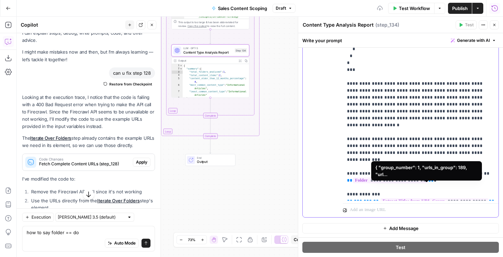
scroll to position [166, 0]
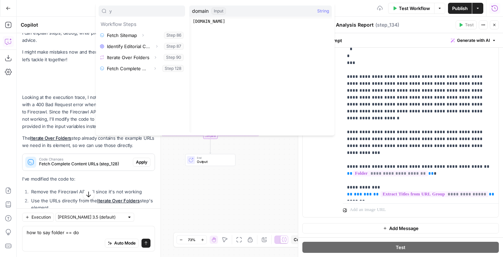
type input "y"
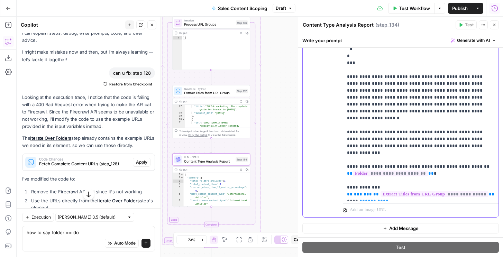
scroll to position [173, 0]
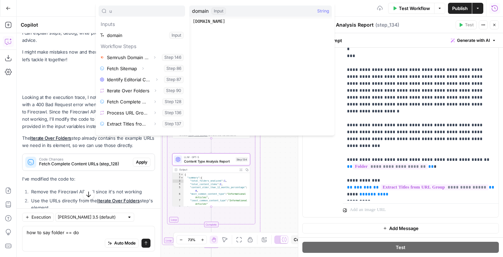
type input "u"
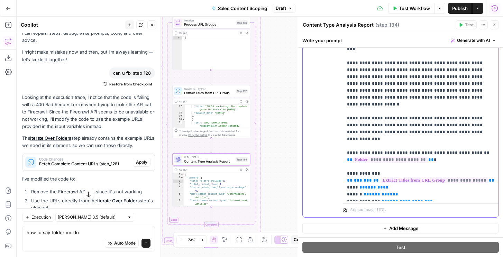
drag, startPoint x: 377, startPoint y: 193, endPoint x: 338, endPoint y: 193, distance: 38.4
click at [338, 193] on div "**********" at bounding box center [400, 68] width 196 height 298
drag, startPoint x: 380, startPoint y: 199, endPoint x: 345, endPoint y: 161, distance: 51.1
click at [345, 161] on div "**********" at bounding box center [421, 60] width 156 height 282
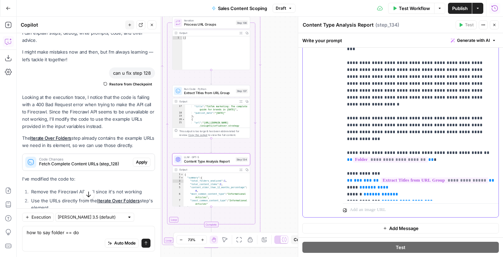
copy p "**********"
click at [392, 199] on div "**********" at bounding box center [421, 60] width 156 height 282
click at [199, 118] on div ""url" : "https://sproutsocial.com /insights/tiktok-marketing" , "title" : "TikT…" at bounding box center [217, 118] width 65 height 40
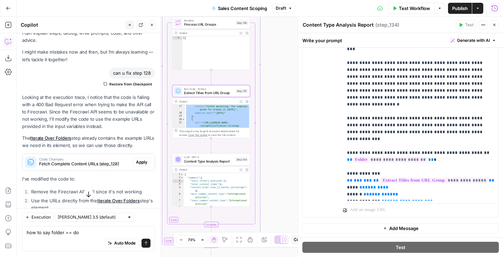
click at [230, 114] on div ""url" : "https://sproutsocial.com /insights/tiktok-marketing" , "title" : "TikT…" at bounding box center [217, 118] width 65 height 40
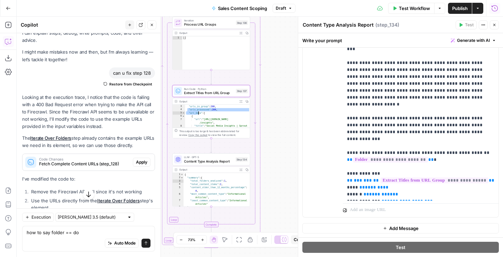
scroll to position [11, 0]
drag, startPoint x: 187, startPoint y: 121, endPoint x: 203, endPoint y: 117, distance: 16.4
click at [203, 117] on div ""group_number" : 1 , "urls_in_group" : 200 , "urls_processed" : 200 , "url_data…" at bounding box center [217, 119] width 65 height 34
type textarea "**********"
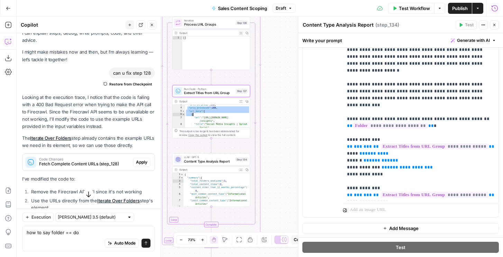
scroll to position [229, 0]
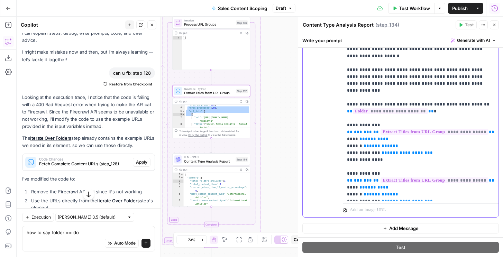
drag, startPoint x: 376, startPoint y: 197, endPoint x: 339, endPoint y: 160, distance: 52.1
click at [339, 160] on div "**********" at bounding box center [400, 68] width 196 height 298
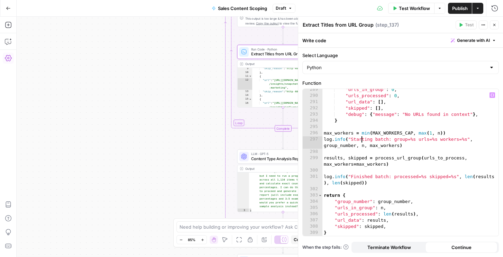
click at [372, 163] on div ""urls_in_group" : 0 , "urls_processed" : 0 , "url_data" : [ ] , "skipped" : [ ]…" at bounding box center [410, 165] width 176 height 159
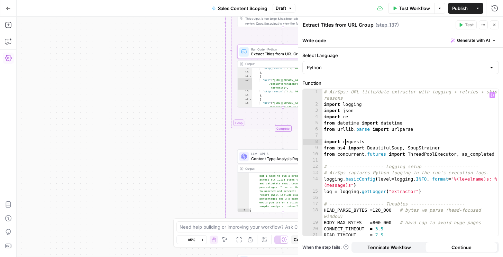
click at [346, 140] on div "# AirOps: URL title/date extractor with logging + retries + skip reasons import…" at bounding box center [410, 172] width 176 height 166
type textarea "**********"
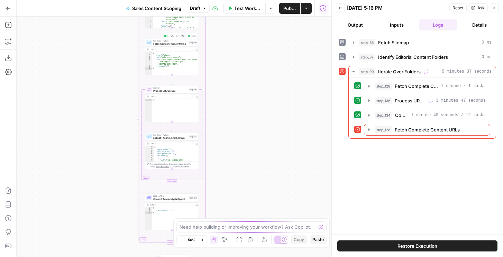
click at [171, 44] on span "Fetch Complete Content URLs" at bounding box center [170, 43] width 34 height 3
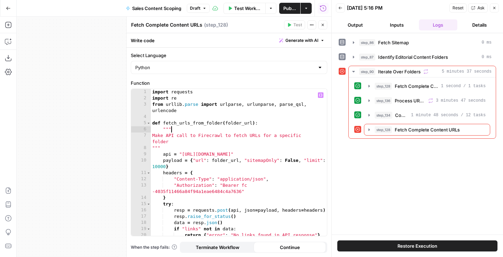
click at [243, 129] on div "import requests import re from [GEOGRAPHIC_DATA] . parse import urlparse , urlu…" at bounding box center [239, 168] width 176 height 159
type textarea "**********"
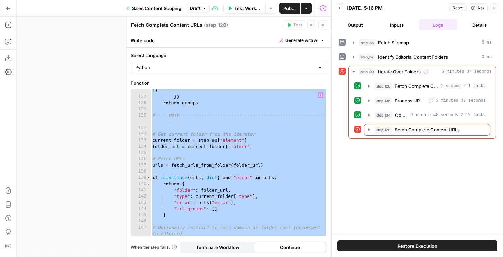
scroll to position [1042, 0]
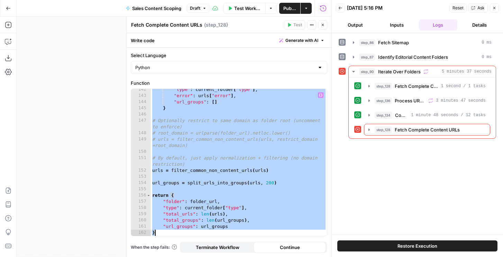
drag, startPoint x: 328, startPoint y: 20, endPoint x: 325, endPoint y: 22, distance: 4.5
click at [328, 21] on div at bounding box center [331, 128] width 7 height 257
click at [325, 22] on button "Close" at bounding box center [322, 24] width 9 height 9
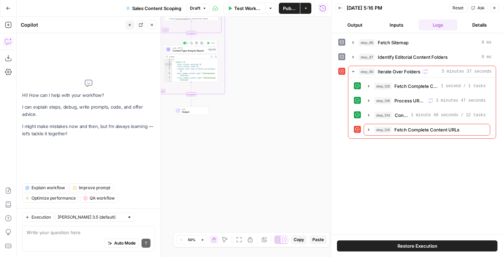
click at [200, 48] on span "LLM · GPT-5" at bounding box center [190, 48] width 34 height 3
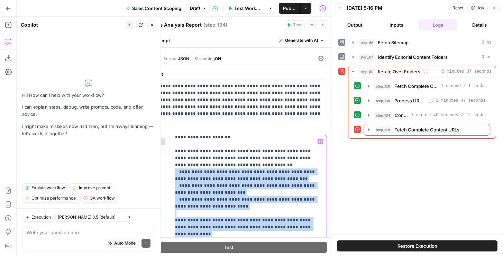
scroll to position [0, 0]
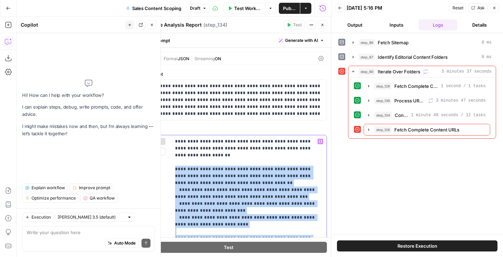
drag, startPoint x: 204, startPoint y: 174, endPoint x: 172, endPoint y: 162, distance: 34.2
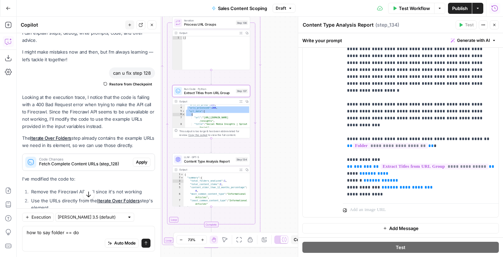
scroll to position [201, 0]
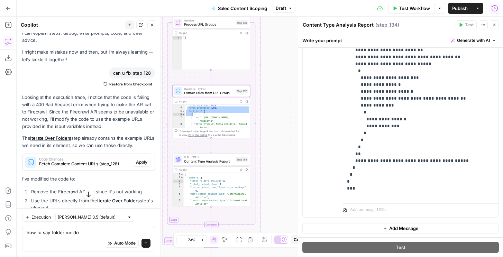
scroll to position [74, 0]
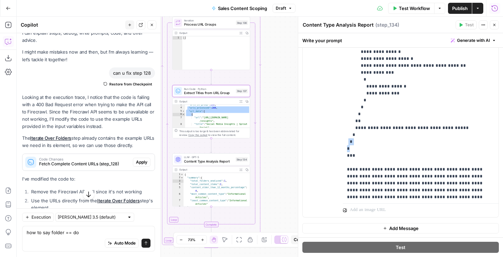
drag, startPoint x: 359, startPoint y: 149, endPoint x: 347, endPoint y: 142, distance: 13.6
click at [347, 142] on p "**********" at bounding box center [420, 86] width 147 height 477
click at [363, 150] on p "**********" at bounding box center [420, 86] width 147 height 477
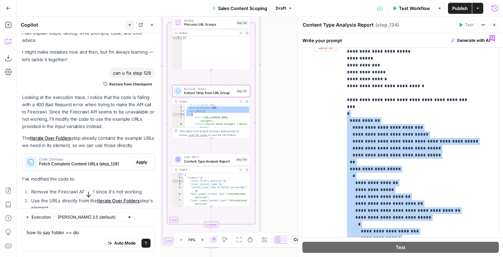
scroll to position [68, 0]
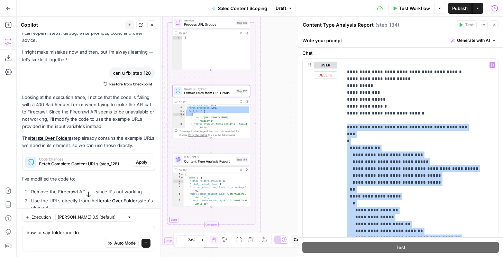
drag, startPoint x: 359, startPoint y: 153, endPoint x: 343, endPoint y: 129, distance: 29.2
click at [343, 129] on div "**********" at bounding box center [421, 200] width 156 height 282
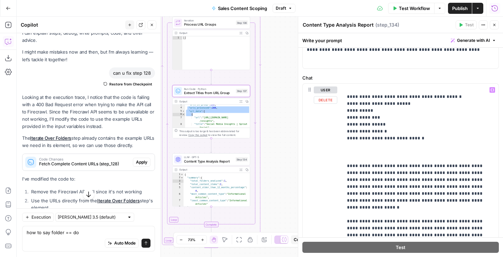
scroll to position [93, 0]
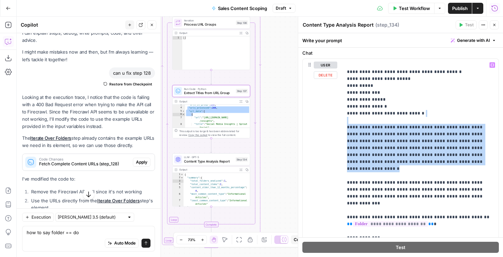
drag, startPoint x: 416, startPoint y: 162, endPoint x: 343, endPoint y: 122, distance: 83.1
click at [343, 122] on div "**********" at bounding box center [421, 172] width 156 height 227
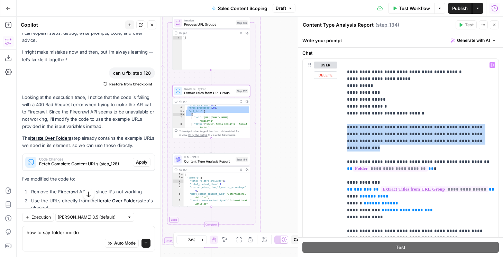
drag, startPoint x: 449, startPoint y: 143, endPoint x: 344, endPoint y: 127, distance: 106.0
click at [344, 127] on div "**********" at bounding box center [421, 148] width 156 height 178
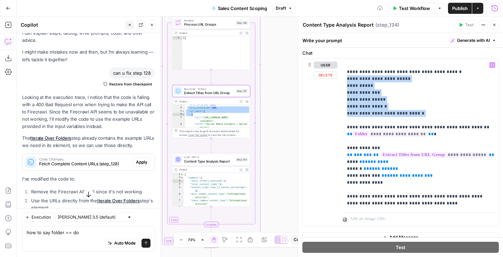
drag, startPoint x: 423, startPoint y: 111, endPoint x: 342, endPoint y: 80, distance: 86.8
click at [342, 80] on div "**********" at bounding box center [400, 142] width 196 height 167
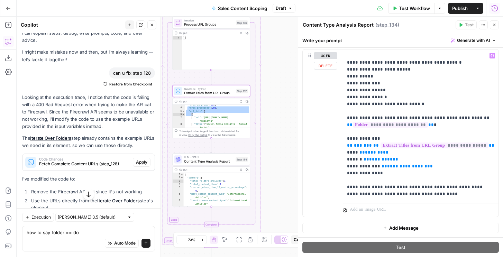
click at [409, 194] on p "**********" at bounding box center [420, 124] width 147 height 145
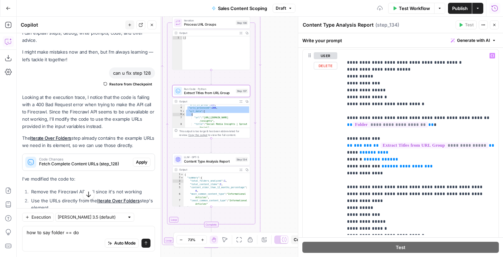
click at [403, 190] on p "**********" at bounding box center [420, 142] width 147 height 180
click at [407, 192] on p "**********" at bounding box center [420, 149] width 147 height 194
click at [459, 9] on span "Publish" at bounding box center [460, 8] width 16 height 7
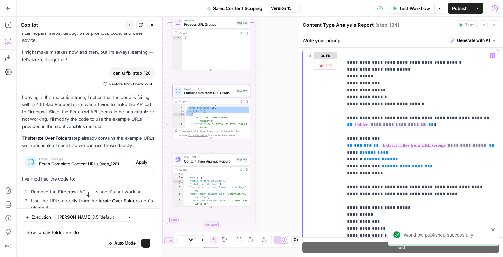
click at [407, 195] on p "**********" at bounding box center [420, 149] width 147 height 194
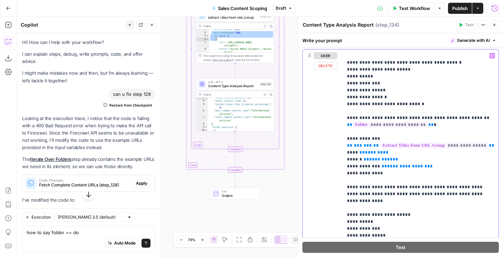
scroll to position [151, 0]
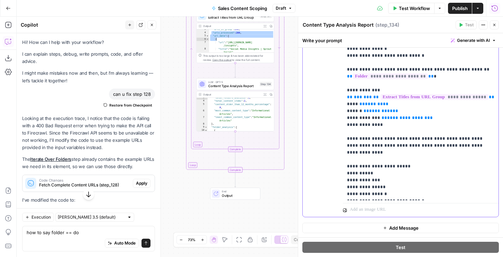
drag, startPoint x: 415, startPoint y: 195, endPoint x: 340, endPoint y: 158, distance: 83.2
click at [340, 158] on div "**********" at bounding box center [400, 109] width 196 height 216
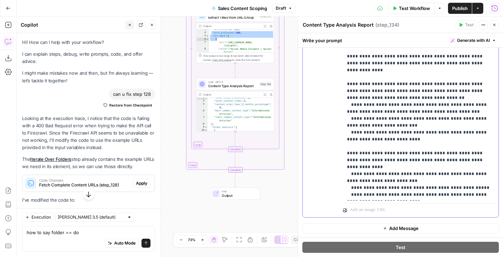
scroll to position [0, 0]
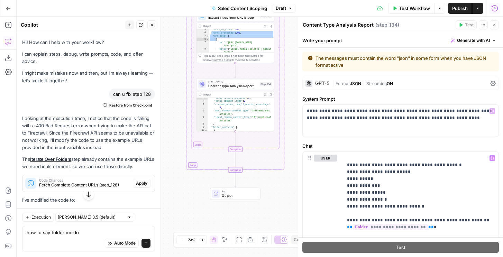
click at [362, 80] on div "GPT-5 | Format JSON | Streaming ON" at bounding box center [400, 83] width 196 height 13
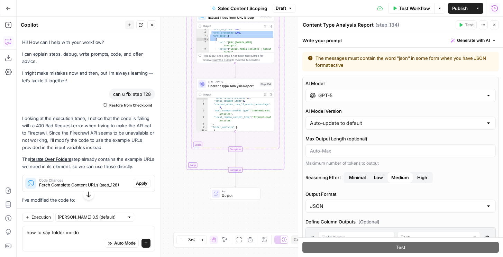
click at [332, 93] on input "GPT-5" at bounding box center [400, 95] width 165 height 7
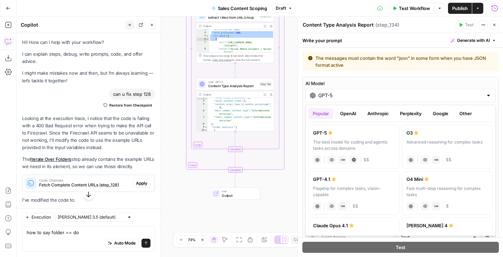
click at [435, 114] on button "Google" at bounding box center [440, 113] width 24 height 11
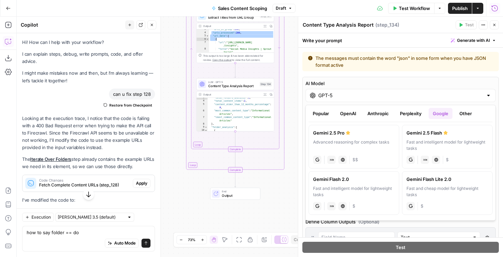
click at [376, 131] on div "Gemini 2.5 Pro" at bounding box center [354, 132] width 82 height 7
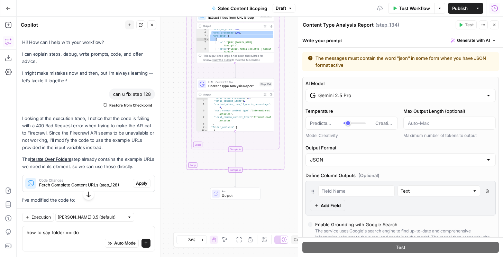
click at [359, 96] on input "Gemini 2.5 Pro" at bounding box center [400, 95] width 165 height 7
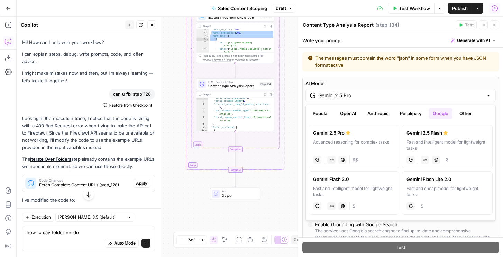
click at [370, 112] on button "Anthropic" at bounding box center [378, 113] width 30 height 11
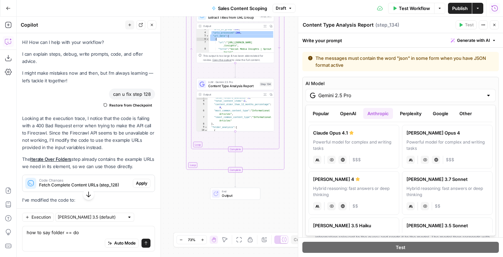
click at [357, 184] on label "[PERSON_NAME] 4 Hybrid reasoning: fast answers or deep thinking anthropic Visio…" at bounding box center [353, 193] width 91 height 44
type input "[PERSON_NAME] 4"
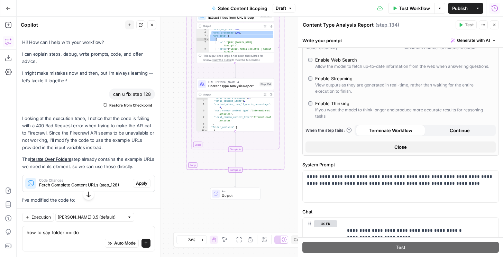
click at [333, 100] on div "Enable Thinking" at bounding box center [332, 103] width 34 height 7
type input "*"
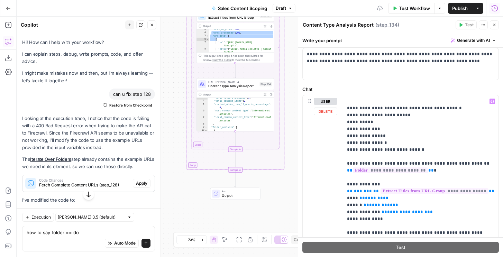
scroll to position [154, 0]
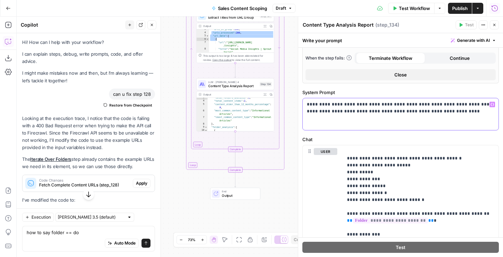
click at [423, 108] on p "**********" at bounding box center [400, 108] width 187 height 14
click at [494, 25] on icon "button" at bounding box center [494, 25] width 4 height 4
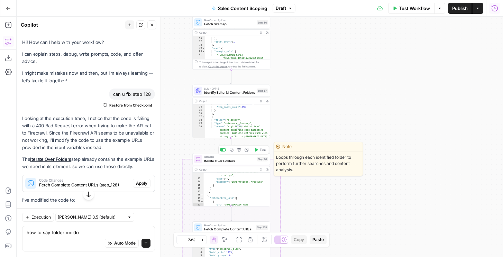
click at [262, 148] on span "Test" at bounding box center [263, 149] width 6 height 4
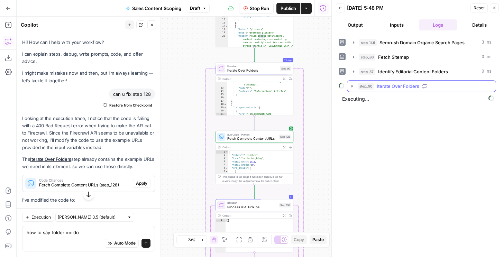
click at [368, 88] on span "step_90" at bounding box center [365, 86] width 16 height 7
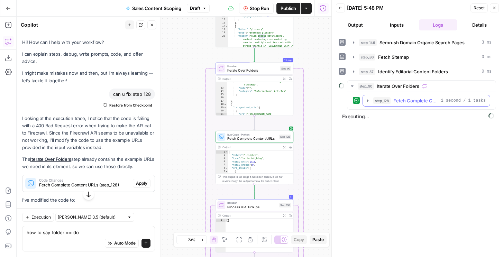
click at [382, 98] on span "step_128" at bounding box center [381, 100] width 17 height 7
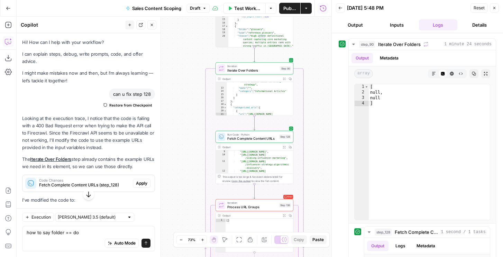
scroll to position [53, 0]
click at [245, 207] on span "Process URL Groups" at bounding box center [252, 206] width 50 height 5
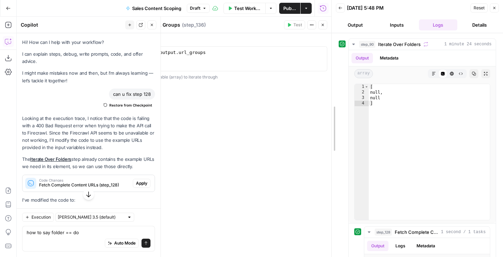
drag, startPoint x: 331, startPoint y: 24, endPoint x: 325, endPoint y: 24, distance: 5.5
click at [322, 25] on icon "button" at bounding box center [321, 25] width 4 height 4
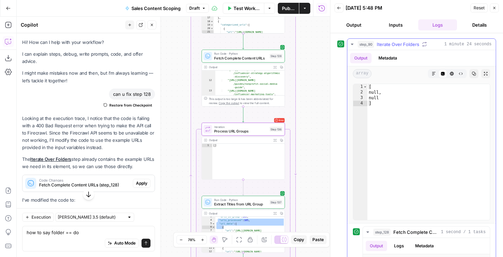
click at [442, 48] on button "step_90 Iterate Over Folders 1 minute 24 seconds" at bounding box center [421, 44] width 148 height 11
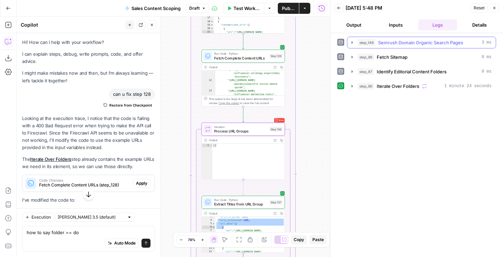
scroll to position [0, 0]
click at [412, 87] on span "Iterate Over Folders" at bounding box center [397, 86] width 43 height 7
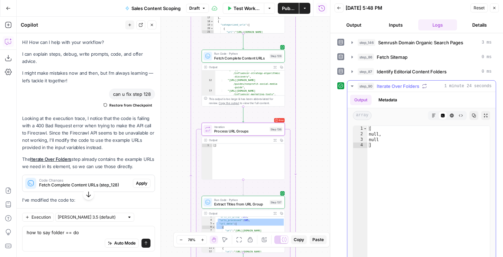
click at [384, 96] on button "Metadata" at bounding box center [387, 100] width 27 height 10
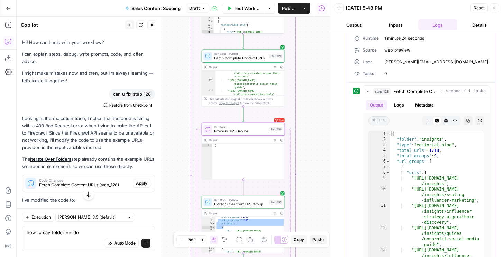
scroll to position [142, 0]
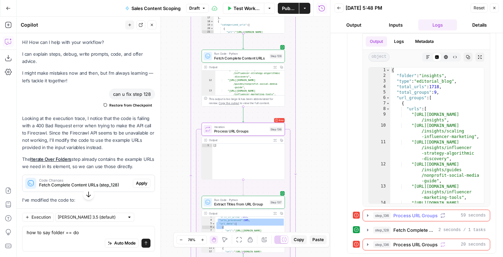
click at [375, 215] on span "step_136" at bounding box center [381, 215] width 17 height 7
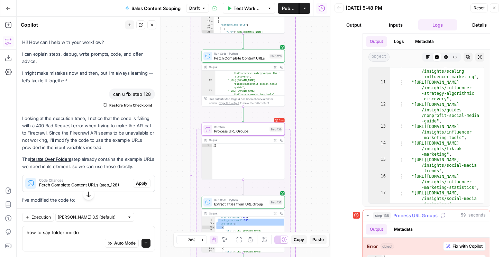
scroll to position [240, 0]
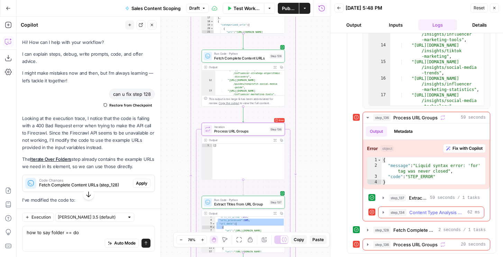
click at [408, 216] on button "step_134 Content Type Analysis Report 62 ms" at bounding box center [430, 212] width 105 height 11
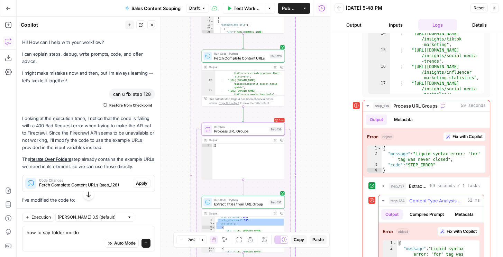
click at [409, 201] on div "step_134 Content Type Analysis Report 62 ms" at bounding box center [434, 200] width 91 height 7
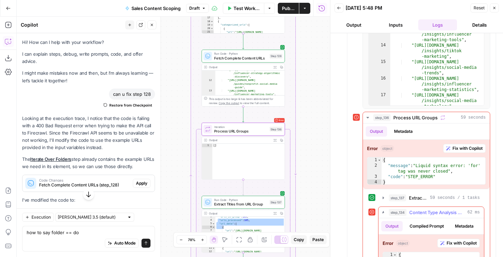
type textarea "*"
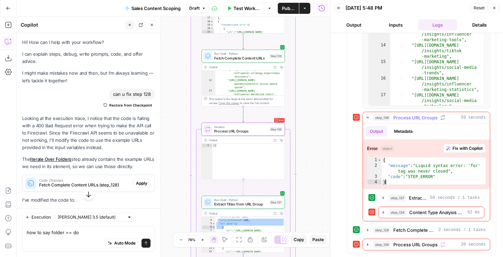
click at [406, 182] on div "{ "message" : "Liquid syntax error: 'for' tag was never closed" , "code" : "STE…" at bounding box center [433, 176] width 104 height 39
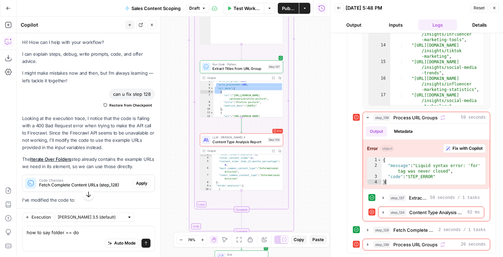
click at [257, 142] on span "Content Type Analysis Report" at bounding box center [238, 142] width 53 height 6
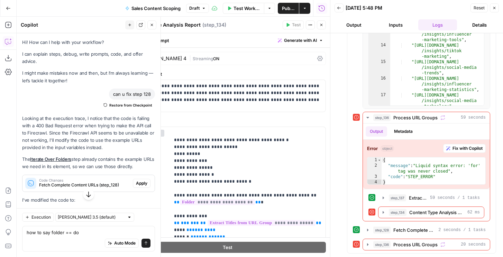
scroll to position [7, 0]
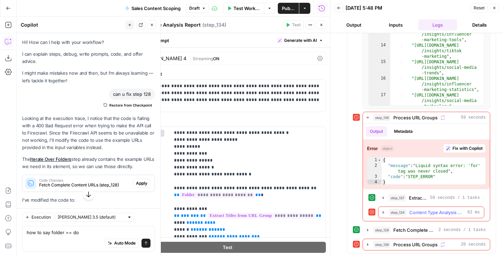
click at [394, 211] on span "step_134" at bounding box center [398, 212] width 18 height 7
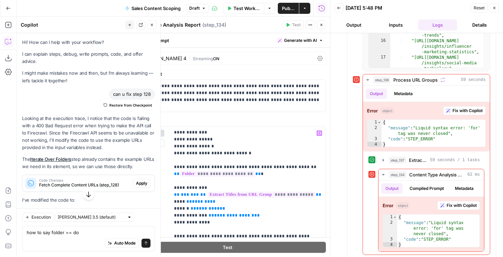
scroll to position [52, 0]
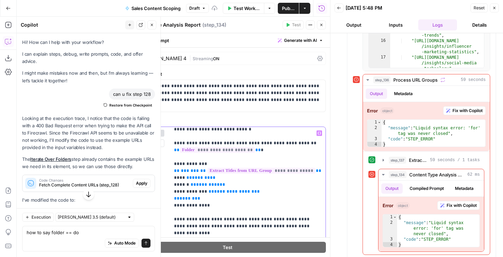
scroll to position [125, 0]
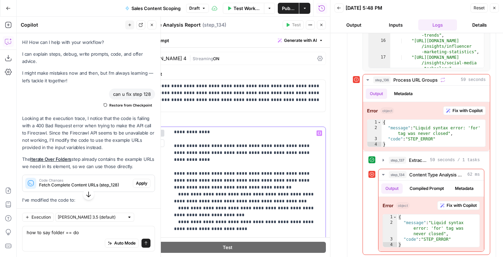
click at [270, 154] on p "**********" at bounding box center [247, 253] width 147 height 498
click at [255, 153] on p "**********" at bounding box center [247, 253] width 147 height 498
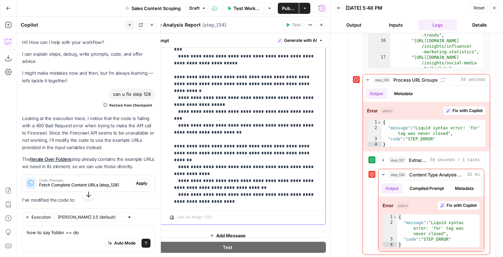
scroll to position [208, 0]
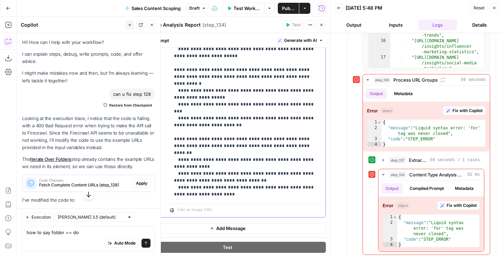
click at [219, 198] on div "**********" at bounding box center [248, 60] width 156 height 282
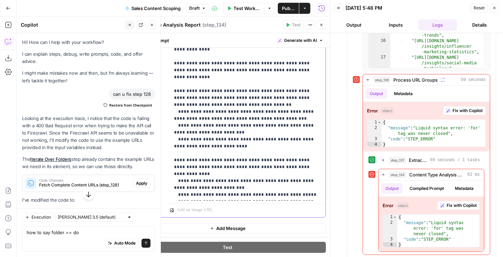
scroll to position [0, 0]
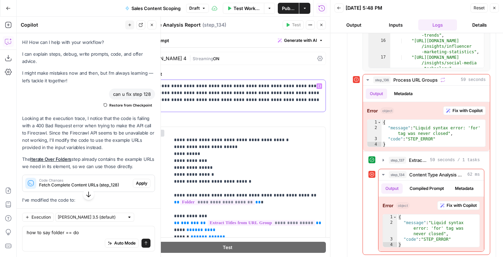
drag, startPoint x: 242, startPoint y: 101, endPoint x: 236, endPoint y: 92, distance: 10.7
click at [236, 92] on p "**********" at bounding box center [227, 93] width 187 height 21
copy p "**********"
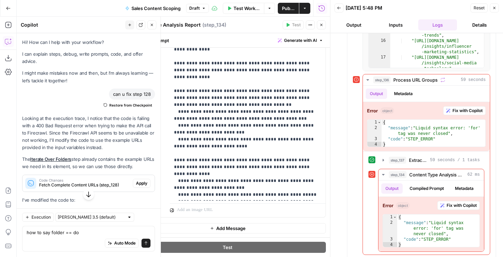
scroll to position [34, 0]
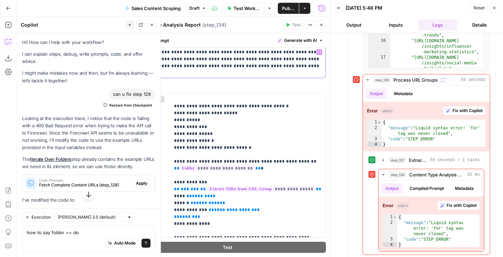
click at [199, 77] on div "**********" at bounding box center [228, 62] width 196 height 32
click at [214, 65] on p "**********" at bounding box center [227, 58] width 187 height 21
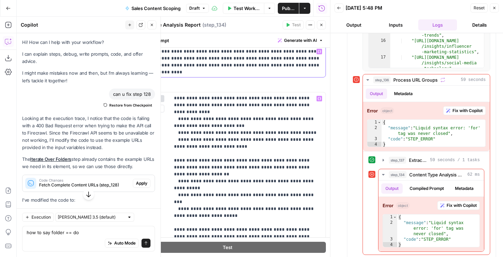
scroll to position [208, 0]
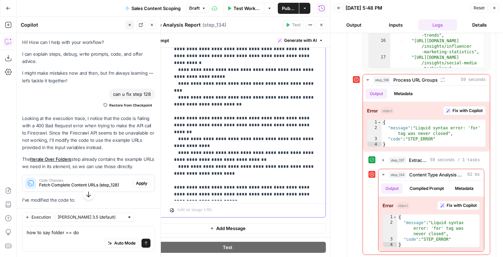
drag, startPoint x: 243, startPoint y: 193, endPoint x: 173, endPoint y: 188, distance: 70.0
click at [173, 188] on div "**********" at bounding box center [248, 60] width 156 height 282
drag, startPoint x: 205, startPoint y: 195, endPoint x: 255, endPoint y: 195, distance: 50.1
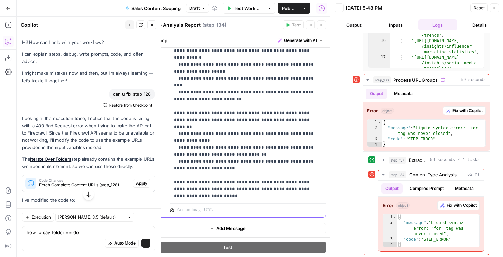
scroll to position [254, 0]
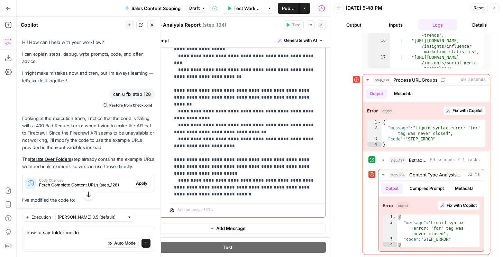
scroll to position [277, 0]
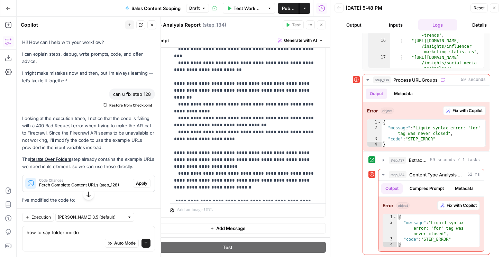
click at [320, 26] on icon "button" at bounding box center [321, 25] width 4 height 4
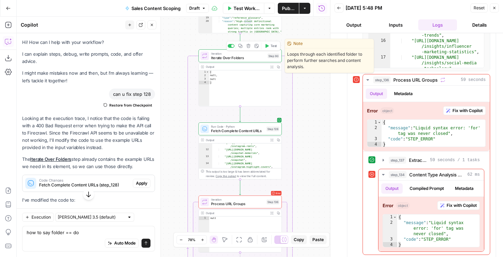
click at [270, 45] on span "Test" at bounding box center [273, 46] width 7 height 5
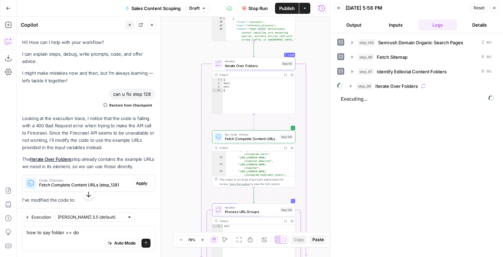
click at [151, 26] on icon "button" at bounding box center [152, 25] width 4 height 4
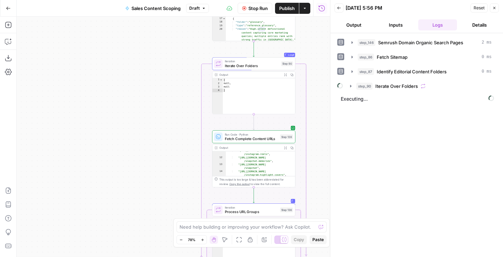
click at [289, 9] on span "Publish" at bounding box center [287, 8] width 16 height 7
